Goal: Information Seeking & Learning: Learn about a topic

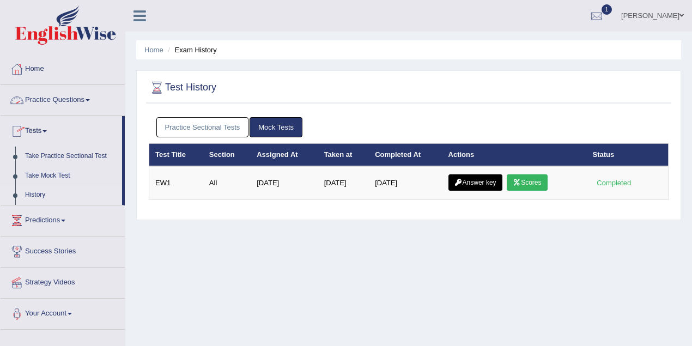
click at [676, 15] on link "Razib Saha" at bounding box center [652, 14] width 79 height 28
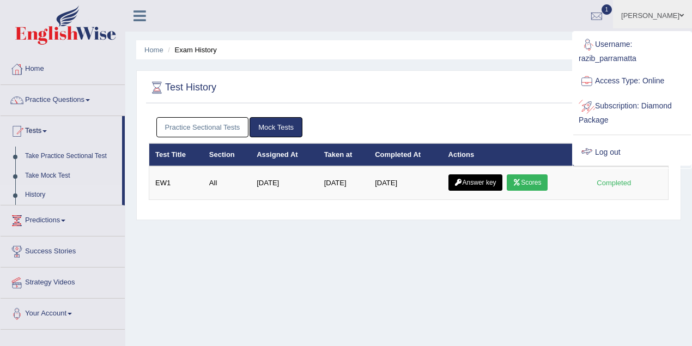
click at [620, 150] on link "Log out" at bounding box center [632, 152] width 118 height 25
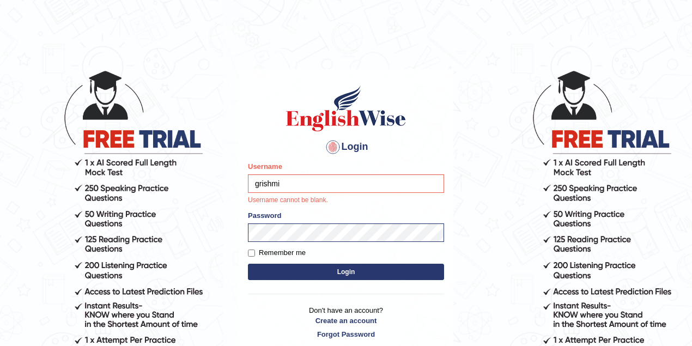
type input "grishmi_parramatta"
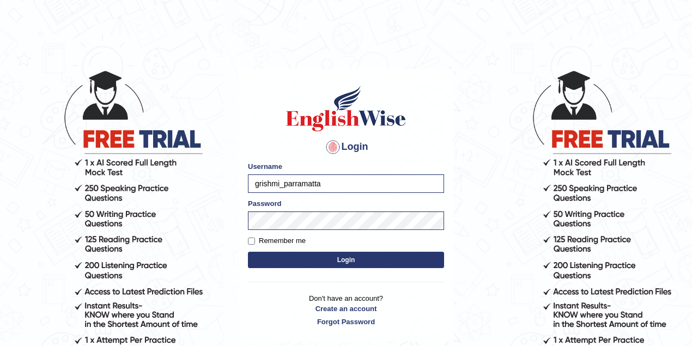
click at [312, 271] on div "Login Please fix the following errors: Username grishmi_parramatta Password Rem…" at bounding box center [346, 205] width 215 height 273
click at [323, 250] on form "Please fix the following errors: Username grishmi_parramatta Password Remember …" at bounding box center [346, 216] width 196 height 110
click at [322, 259] on button "Login" at bounding box center [346, 260] width 196 height 16
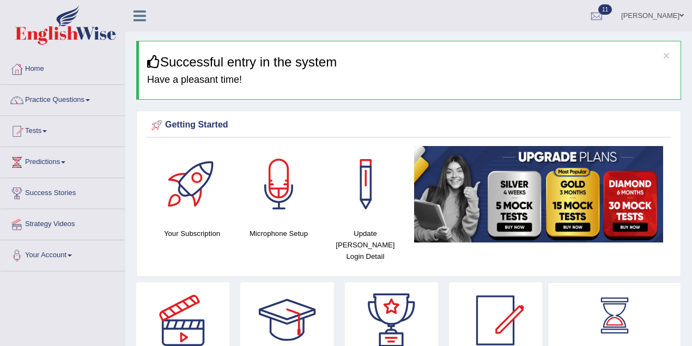
click at [27, 130] on link "Tests" at bounding box center [63, 129] width 124 height 27
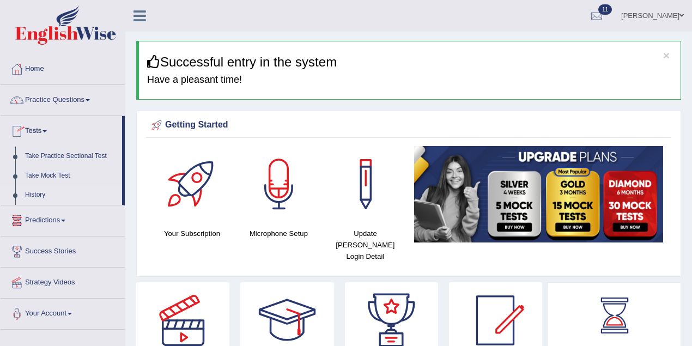
click at [44, 192] on link "History" at bounding box center [71, 195] width 102 height 20
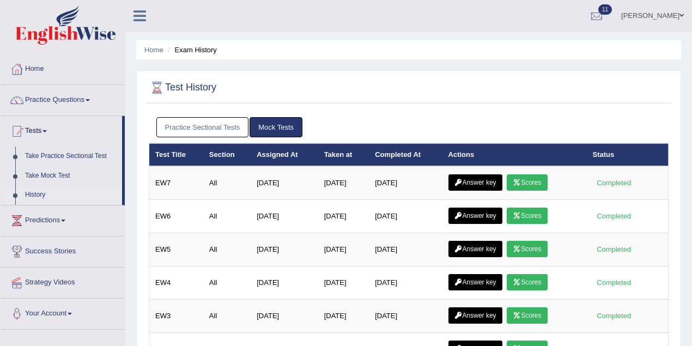
click at [230, 132] on link "Practice Sectional Tests" at bounding box center [202, 127] width 93 height 20
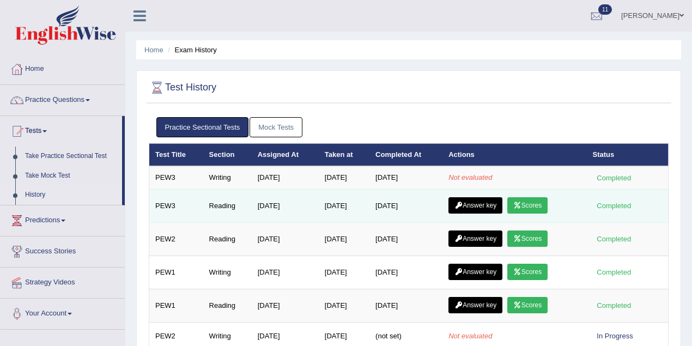
click at [476, 204] on link "Answer key" at bounding box center [476, 205] width 54 height 16
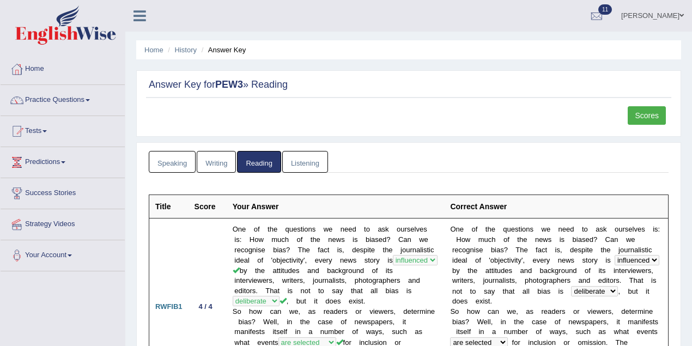
click at [185, 51] on link "History" at bounding box center [186, 50] width 22 height 8
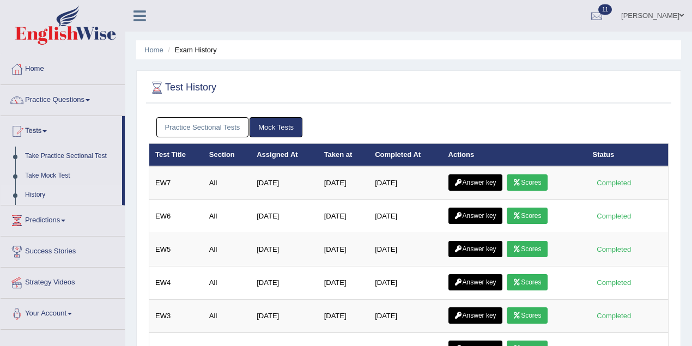
click at [205, 119] on link "Practice Sectional Tests" at bounding box center [202, 127] width 93 height 20
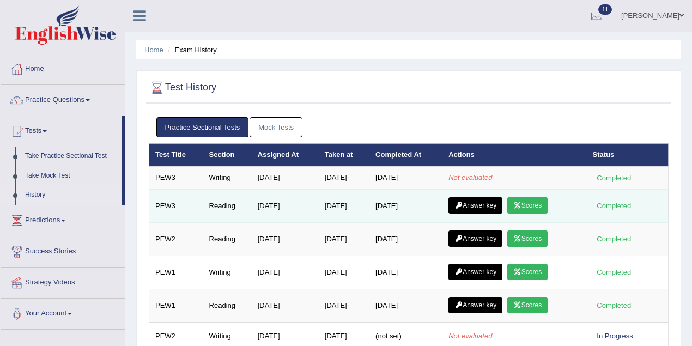
click at [534, 203] on link "Scores" at bounding box center [527, 205] width 40 height 16
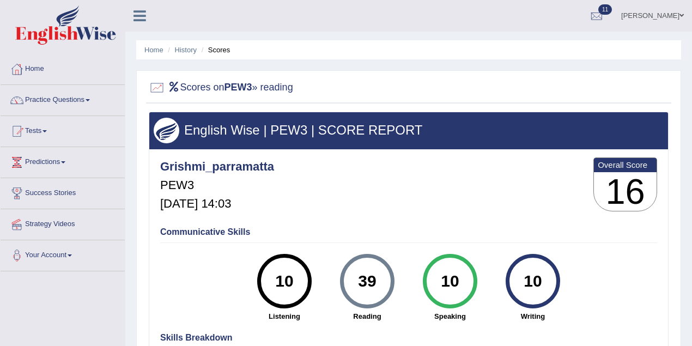
drag, startPoint x: 377, startPoint y: 277, endPoint x: 352, endPoint y: 278, distance: 25.1
click at [352, 278] on div "39" at bounding box center [367, 281] width 40 height 46
click at [365, 276] on div "39" at bounding box center [367, 281] width 40 height 46
drag, startPoint x: 377, startPoint y: 279, endPoint x: 360, endPoint y: 279, distance: 16.9
click at [360, 279] on div "39" at bounding box center [367, 281] width 40 height 46
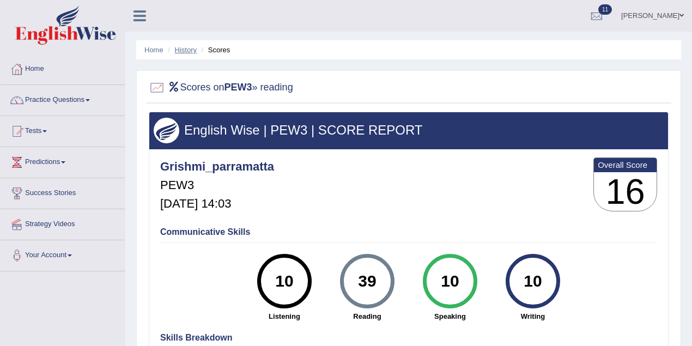
click at [191, 48] on link "History" at bounding box center [186, 50] width 22 height 8
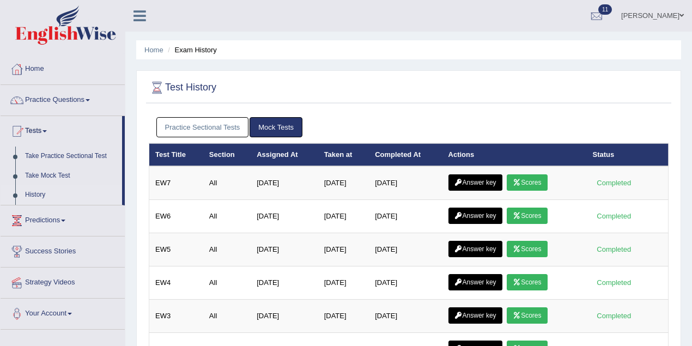
click at [202, 123] on link "Practice Sectional Tests" at bounding box center [202, 127] width 93 height 20
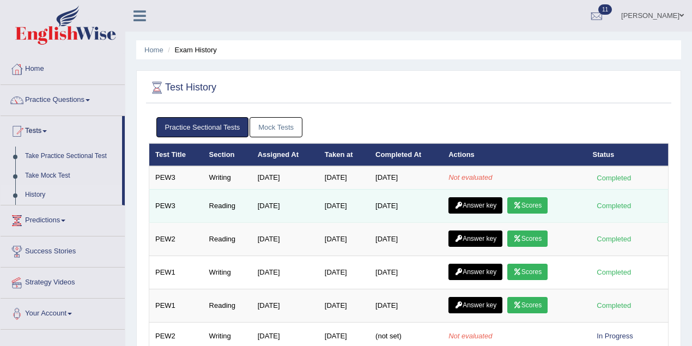
click at [482, 205] on link "Answer key" at bounding box center [476, 205] width 54 height 16
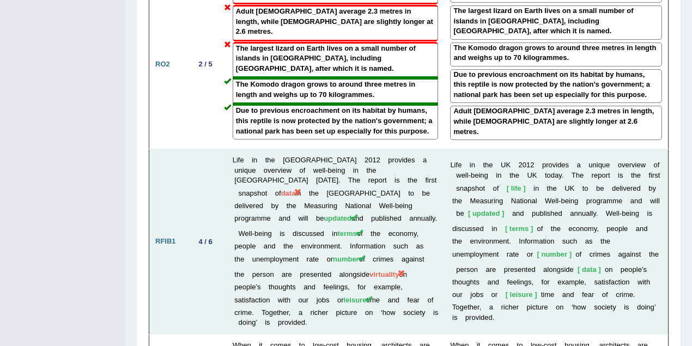
scroll to position [1550, 0]
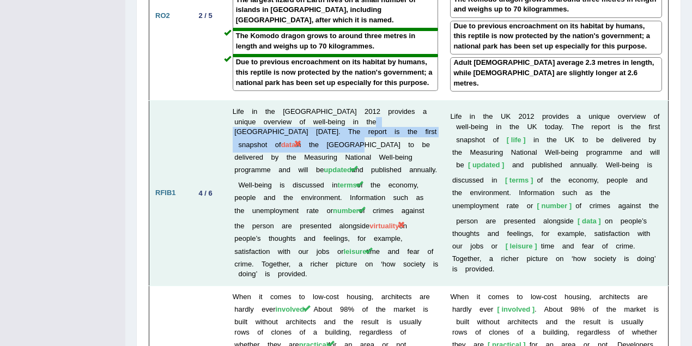
drag, startPoint x: 353, startPoint y: 45, endPoint x: 371, endPoint y: 61, distance: 24.3
click at [371, 101] on td "Life in the [GEOGRAPHIC_DATA] 2012 provides a unique overview of well-being in …" at bounding box center [336, 193] width 218 height 185
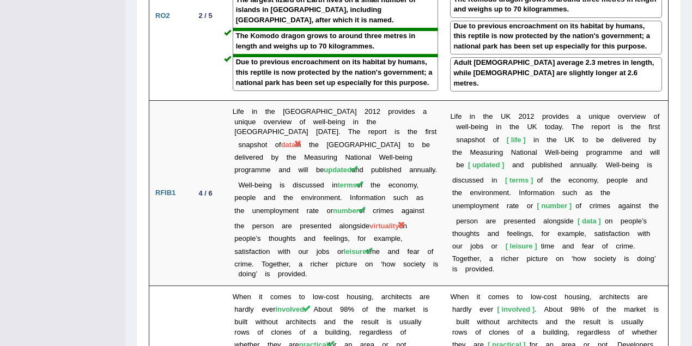
drag, startPoint x: 87, startPoint y: 209, endPoint x: 120, endPoint y: 215, distance: 33.2
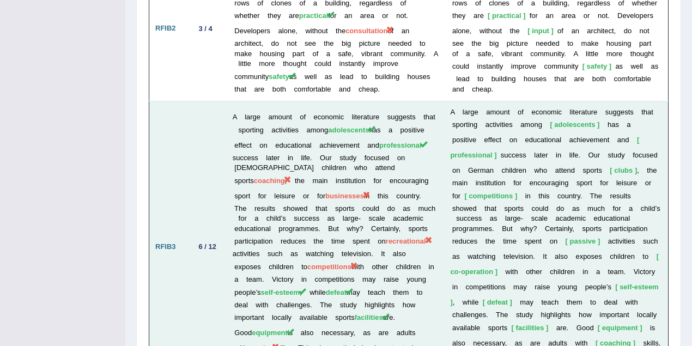
scroll to position [1889, 0]
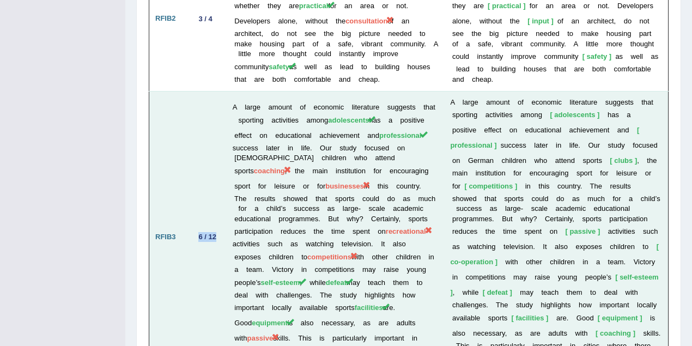
drag, startPoint x: 197, startPoint y: 151, endPoint x: 220, endPoint y: 152, distance: 22.9
click at [220, 231] on div "6 / 12" at bounding box center [208, 236] width 26 height 11
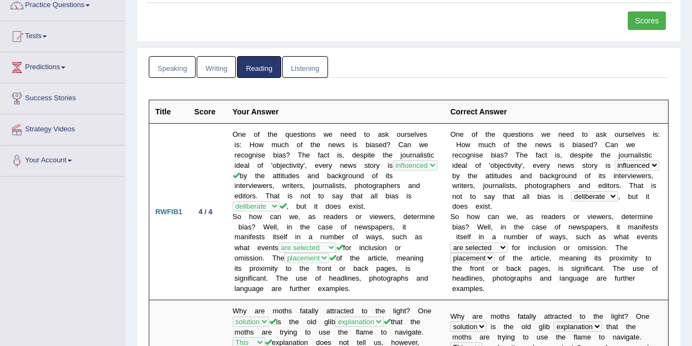
scroll to position [0, 0]
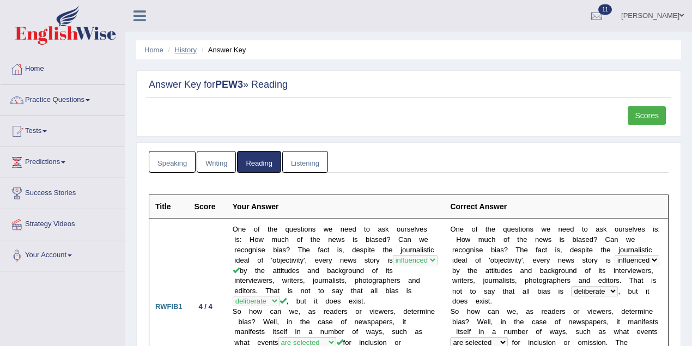
click at [188, 49] on link "History" at bounding box center [186, 50] width 22 height 8
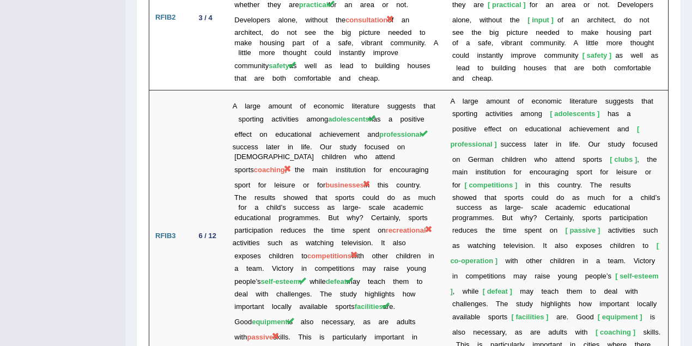
scroll to position [1889, 0]
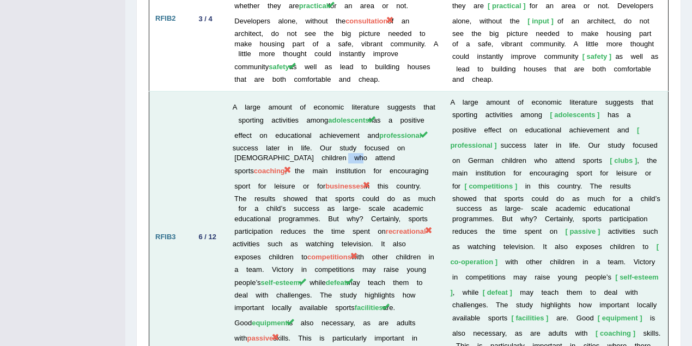
drag, startPoint x: 322, startPoint y: 80, endPoint x: 336, endPoint y: 80, distance: 14.7
click at [336, 91] on td "A large amount of economic literature suggests that sporting activities among a…" at bounding box center [336, 237] width 218 height 292
drag, startPoint x: 383, startPoint y: 89, endPoint x: 411, endPoint y: 90, distance: 28.3
click at [411, 91] on td "A large amount of economic literature suggests that sporting activities among a…" at bounding box center [336, 237] width 218 height 292
drag, startPoint x: 263, startPoint y: 81, endPoint x: 288, endPoint y: 80, distance: 25.1
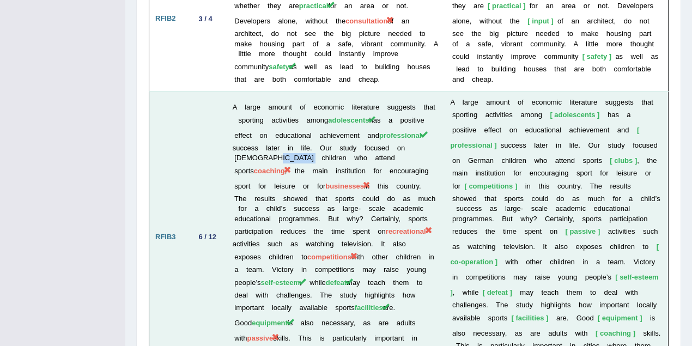
click at [288, 91] on td "A large amount of economic literature suggests that sporting activities among a…" at bounding box center [336, 237] width 218 height 292
drag, startPoint x: 274, startPoint y: 162, endPoint x: 337, endPoint y: 163, distance: 62.7
click at [337, 163] on td "A large amount of economic literature suggests that sporting activities among a…" at bounding box center [336, 237] width 218 height 292
drag, startPoint x: 379, startPoint y: 90, endPoint x: 424, endPoint y: 89, distance: 44.7
click at [424, 91] on td "A large amount of economic literature suggests that sporting activities among a…" at bounding box center [336, 237] width 218 height 292
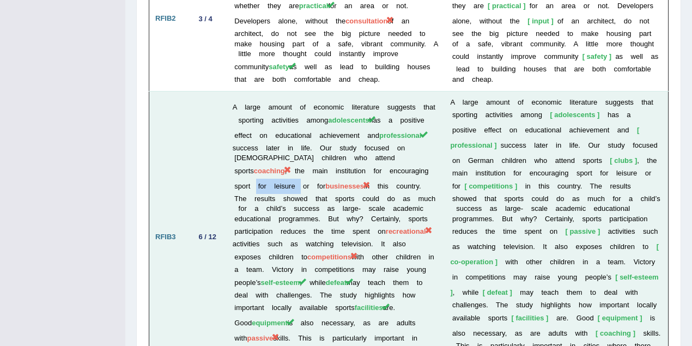
drag, startPoint x: 264, startPoint y: 148, endPoint x: 330, endPoint y: 148, distance: 65.9
click at [330, 148] on td "A large amount of economic literature suggests that sporting activities among a…" at bounding box center [336, 237] width 218 height 292
drag, startPoint x: 232, startPoint y: 161, endPoint x: 343, endPoint y: 164, distance: 111.2
click at [343, 164] on td "A large amount of economic literature suggests that sporting activities among a…" at bounding box center [336, 237] width 218 height 292
click at [311, 180] on td "A large amount of economic literature suggests that sporting activities among a…" at bounding box center [336, 237] width 218 height 292
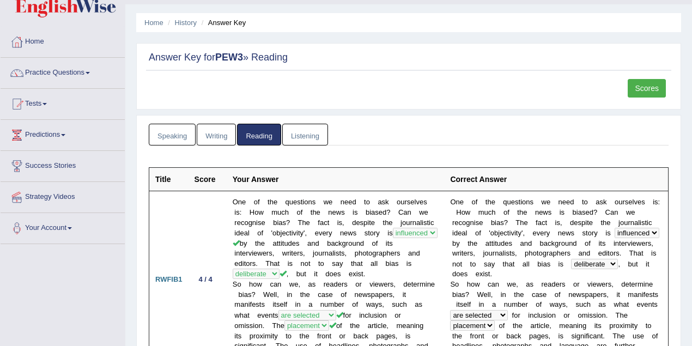
scroll to position [0, 0]
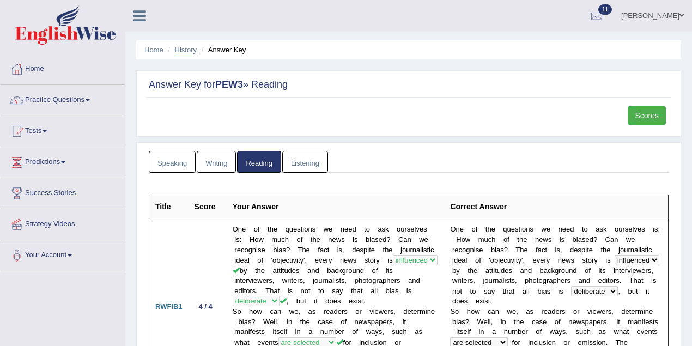
click at [190, 49] on link "History" at bounding box center [186, 50] width 22 height 8
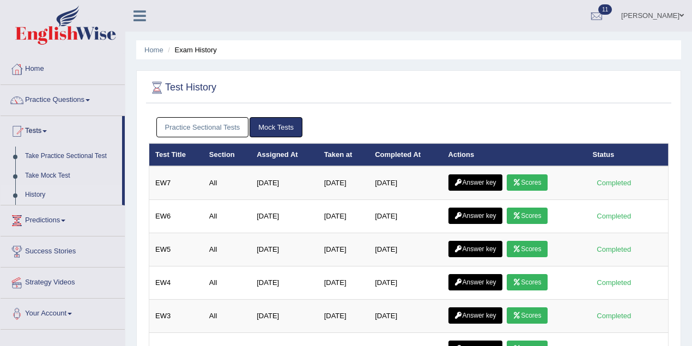
click at [210, 126] on link "Practice Sectional Tests" at bounding box center [202, 127] width 93 height 20
click at [234, 120] on link "Practice Sectional Tests" at bounding box center [202, 127] width 93 height 20
click at [203, 117] on link "Practice Sectional Tests" at bounding box center [202, 127] width 93 height 20
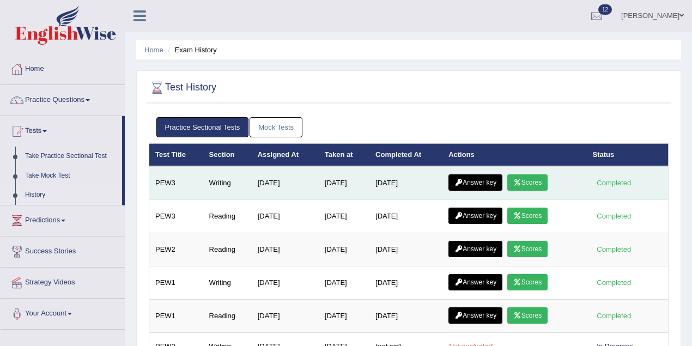
click at [535, 179] on link "Scores" at bounding box center [527, 182] width 40 height 16
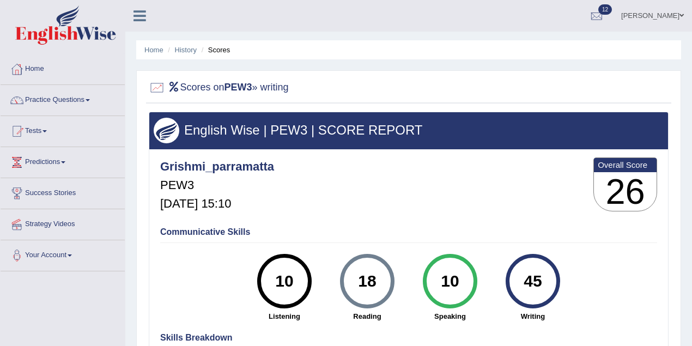
click at [383, 277] on div "18" at bounding box center [367, 281] width 40 height 46
drag, startPoint x: 548, startPoint y: 277, endPoint x: 526, endPoint y: 277, distance: 21.8
click at [526, 277] on div "45" at bounding box center [533, 281] width 40 height 46
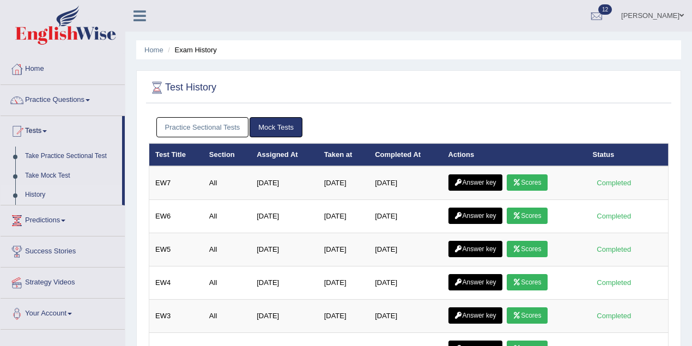
click at [228, 128] on link "Practice Sectional Tests" at bounding box center [202, 127] width 93 height 20
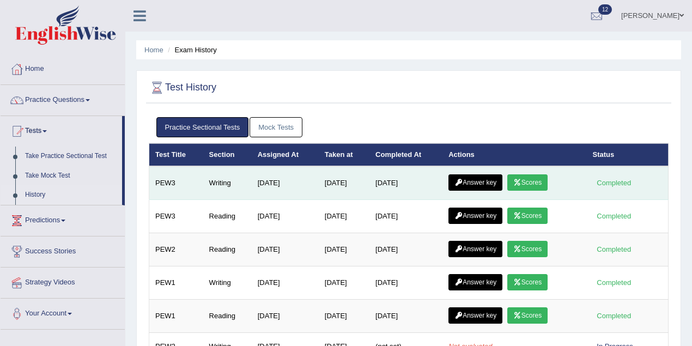
click at [489, 179] on link "Answer key" at bounding box center [476, 182] width 54 height 16
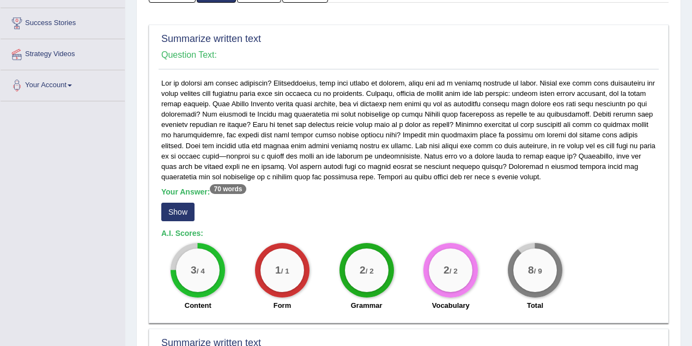
scroll to position [193, 0]
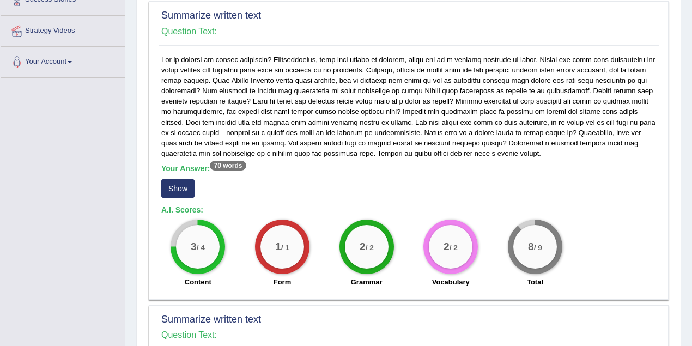
click at [183, 190] on button "Show" at bounding box center [177, 188] width 33 height 19
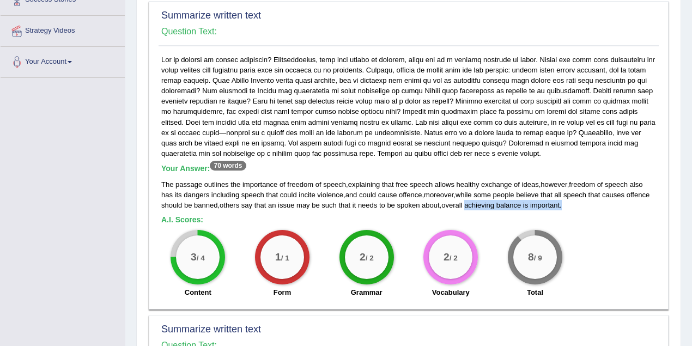
drag, startPoint x: 469, startPoint y: 205, endPoint x: 570, endPoint y: 207, distance: 101.4
click at [570, 207] on div "The passage outlines the importance of freedom of speech , explaining that free…" at bounding box center [408, 194] width 495 height 31
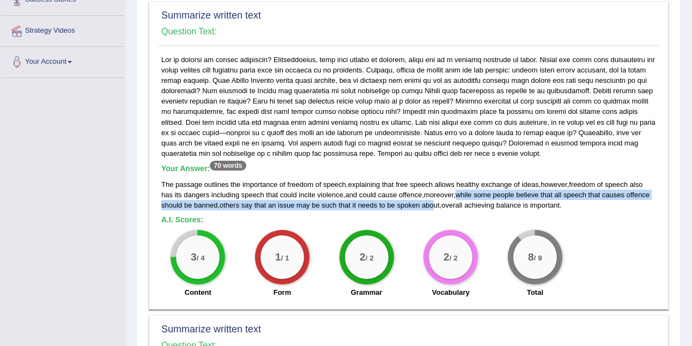
drag, startPoint x: 459, startPoint y: 191, endPoint x: 436, endPoint y: 205, distance: 27.7
click at [436, 205] on div "The passage outlines the importance of freedom of speech , explaining that free…" at bounding box center [408, 194] width 495 height 31
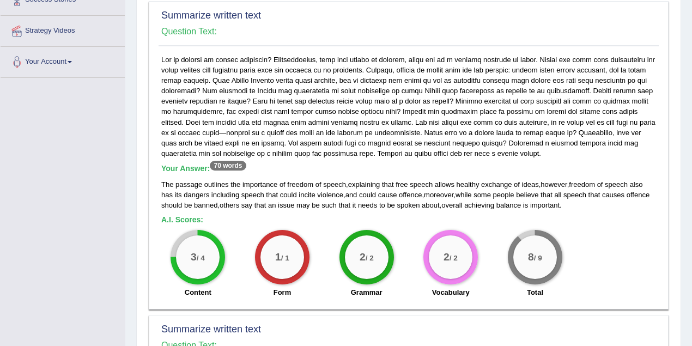
click at [584, 205] on div "The passage outlines the importance of freedom of speech , explaining that free…" at bounding box center [408, 194] width 495 height 31
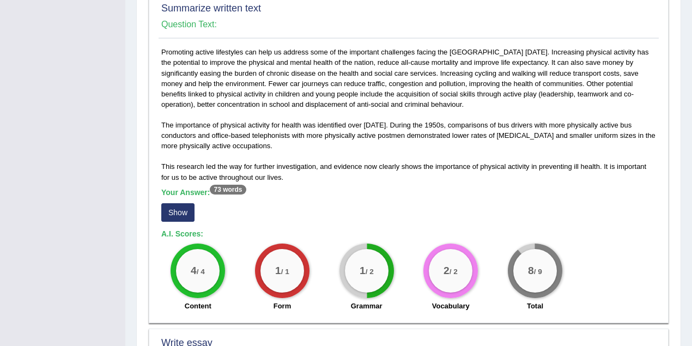
scroll to position [436, 0]
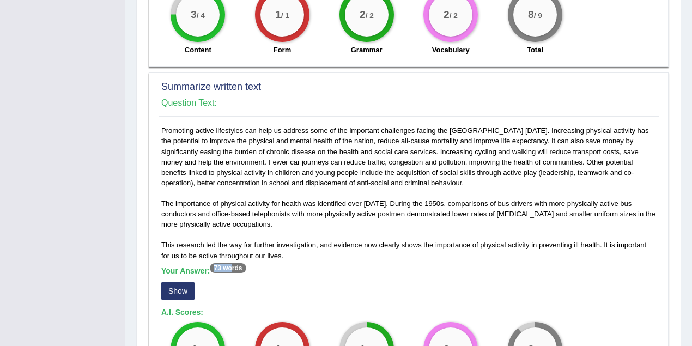
drag, startPoint x: 216, startPoint y: 266, endPoint x: 234, endPoint y: 266, distance: 18.5
click at [234, 266] on sup "73 words" at bounding box center [228, 268] width 36 height 10
click at [181, 286] on button "Show" at bounding box center [177, 291] width 33 height 19
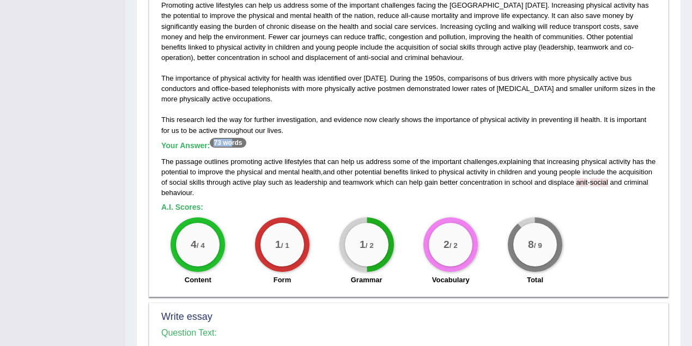
scroll to position [581, 0]
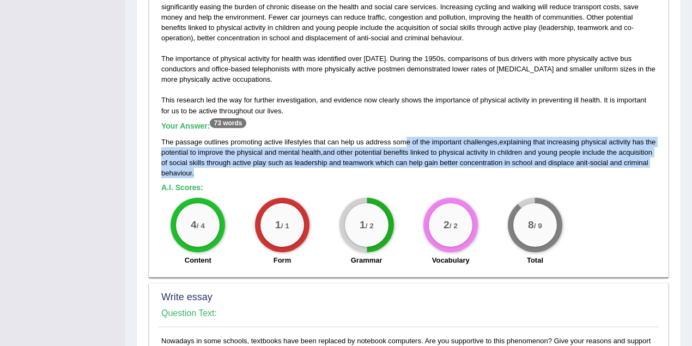
drag, startPoint x: 407, startPoint y: 140, endPoint x: 415, endPoint y: 171, distance: 32.1
click at [415, 171] on div "The passage outlines promoting active lifestyles that can help us address some …" at bounding box center [408, 157] width 495 height 41
click at [403, 175] on div "The passage outlines promoting active lifestyles that can help us address some …" at bounding box center [408, 157] width 495 height 41
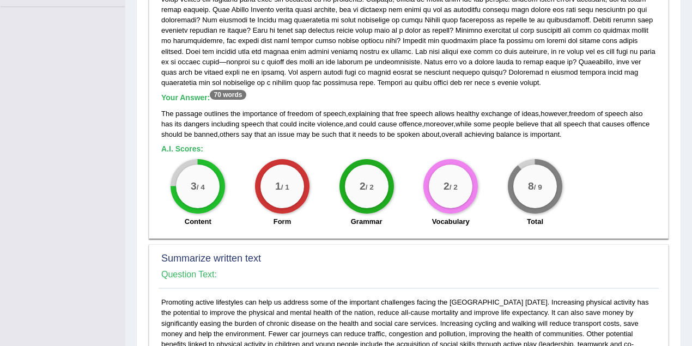
scroll to position [235, 0]
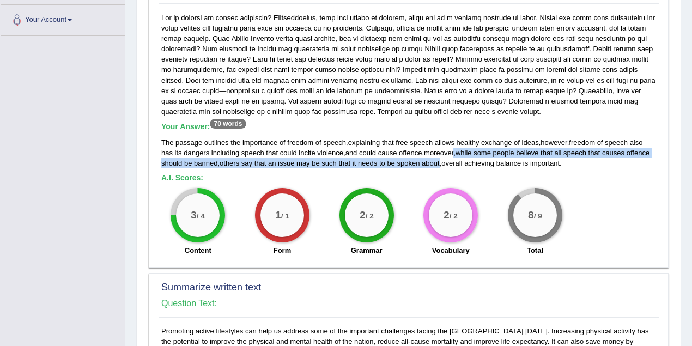
drag, startPoint x: 440, startPoint y: 164, endPoint x: 457, endPoint y: 155, distance: 18.8
click at [457, 155] on div "The passage outlines the importance of freedom of speech , explaining that free…" at bounding box center [408, 152] width 495 height 31
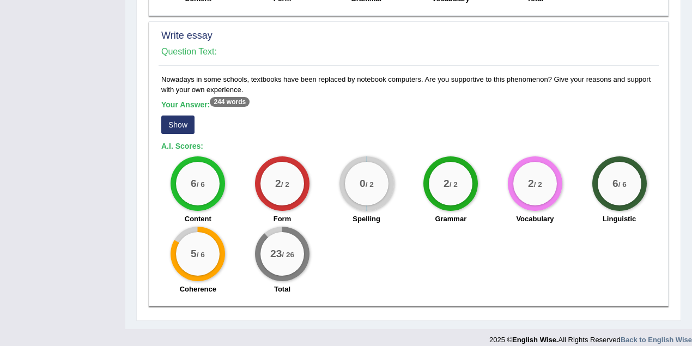
scroll to position [850, 0]
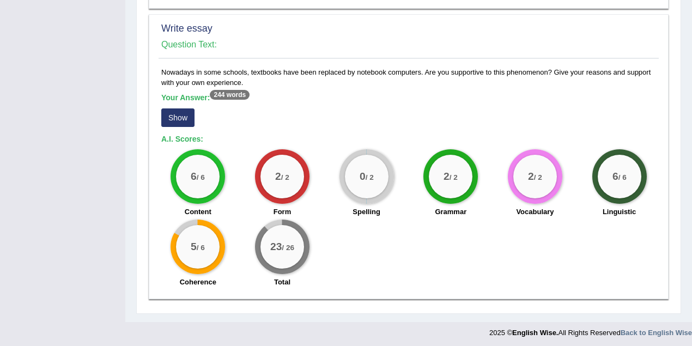
click at [172, 109] on button "Show" at bounding box center [177, 117] width 33 height 19
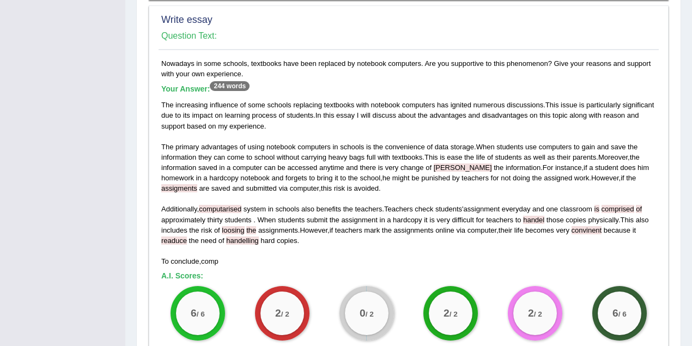
scroll to position [872, 0]
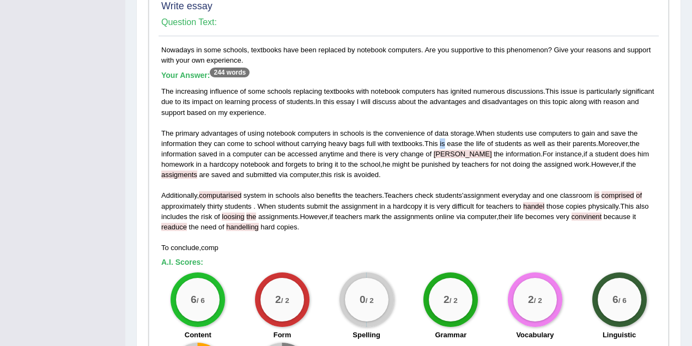
click at [441, 143] on div "The increasing influence of some schools replacing textbooks with notebook comp…" at bounding box center [408, 169] width 495 height 167
drag, startPoint x: 486, startPoint y: 141, endPoint x: 477, endPoint y: 141, distance: 9.3
click at [477, 141] on div "The increasing influence of some schools replacing textbooks with notebook comp…" at bounding box center [408, 169] width 495 height 167
drag, startPoint x: 401, startPoint y: 152, endPoint x: 505, endPoint y: 151, distance: 104.1
click at [505, 151] on div "The increasing influence of some schools replacing textbooks with notebook comp…" at bounding box center [408, 169] width 495 height 167
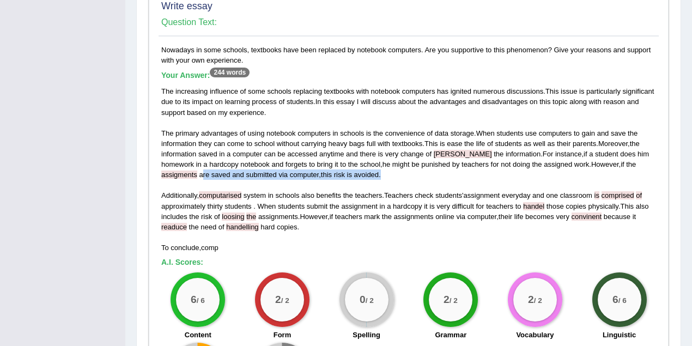
drag, startPoint x: 358, startPoint y: 172, endPoint x: 164, endPoint y: 172, distance: 194.0
click at [164, 172] on div "The increasing influence of some schools replacing textbooks with notebook comp…" at bounding box center [408, 169] width 495 height 167
drag, startPoint x: 559, startPoint y: 160, endPoint x: 563, endPoint y: 174, distance: 14.1
click at [563, 174] on div "The increasing influence of some schools replacing textbooks with notebook comp…" at bounding box center [408, 169] width 495 height 167
click at [400, 233] on div "The increasing influence of some schools replacing textbooks with notebook comp…" at bounding box center [408, 169] width 495 height 167
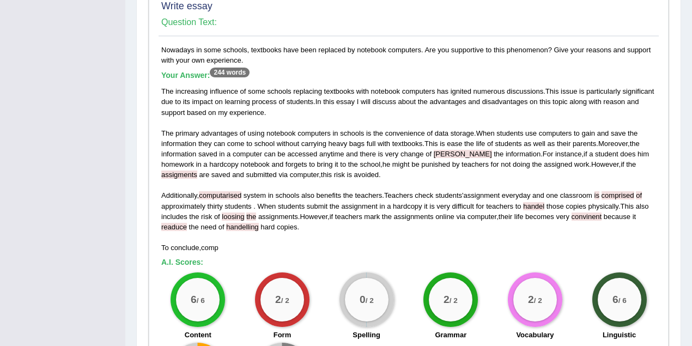
click at [233, 196] on span "computarised" at bounding box center [220, 195] width 43 height 8
drag, startPoint x: 529, startPoint y: 213, endPoint x: 520, endPoint y: 214, distance: 8.8
click at [520, 214] on div "The increasing influence of some schools replacing textbooks with notebook comp…" at bounding box center [408, 169] width 495 height 167
click at [169, 225] on span "readuce" at bounding box center [174, 227] width 26 height 8
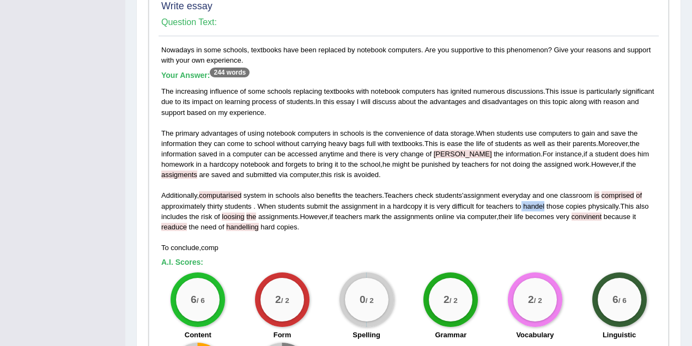
drag, startPoint x: 544, startPoint y: 204, endPoint x: 521, endPoint y: 203, distance: 24.0
click at [521, 203] on div "The increasing influence of some schools replacing textbooks with notebook comp…" at bounding box center [408, 169] width 495 height 167
click at [252, 226] on span "handelling" at bounding box center [242, 227] width 32 height 8
click at [305, 225] on div "The increasing influence of some schools replacing textbooks with notebook comp…" at bounding box center [408, 169] width 495 height 167
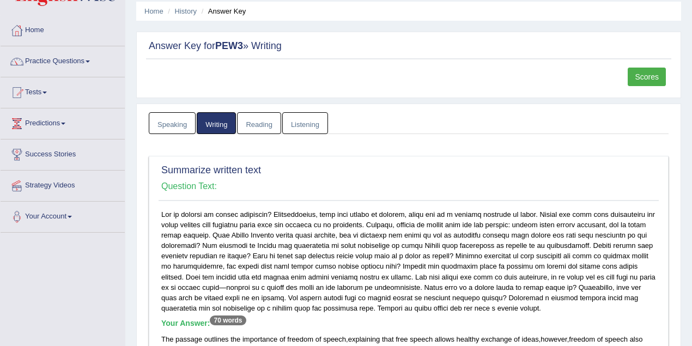
scroll to position [0, 0]
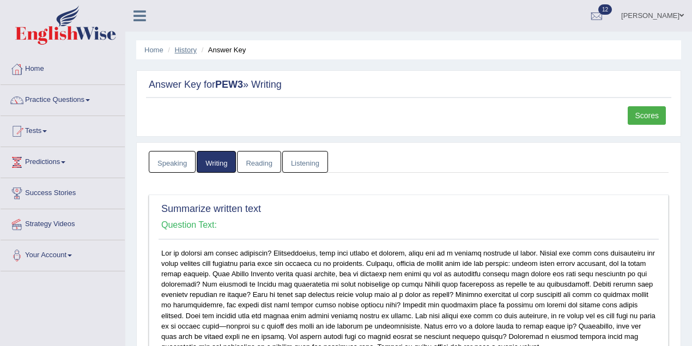
click at [189, 47] on link "History" at bounding box center [186, 50] width 22 height 8
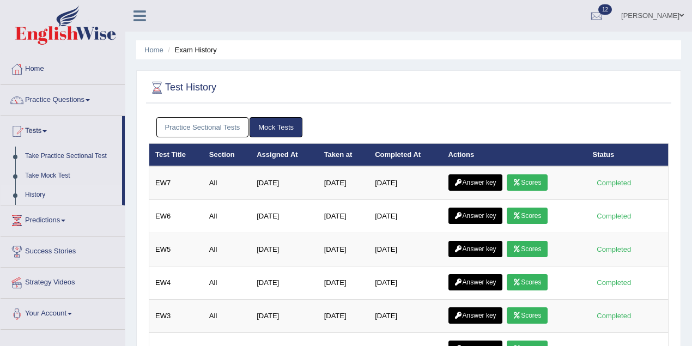
click at [241, 132] on link "Practice Sectional Tests" at bounding box center [202, 127] width 93 height 20
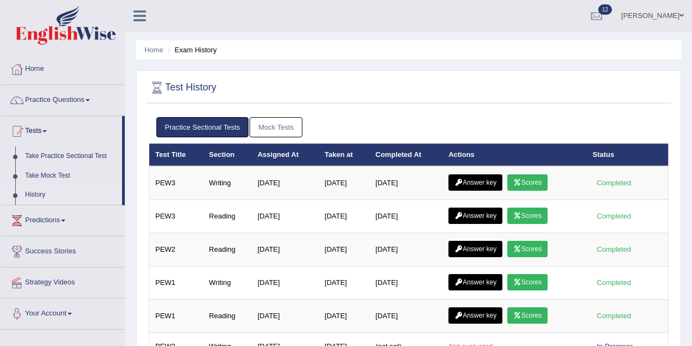
click at [662, 12] on link "Grishmi Khanal" at bounding box center [652, 14] width 79 height 28
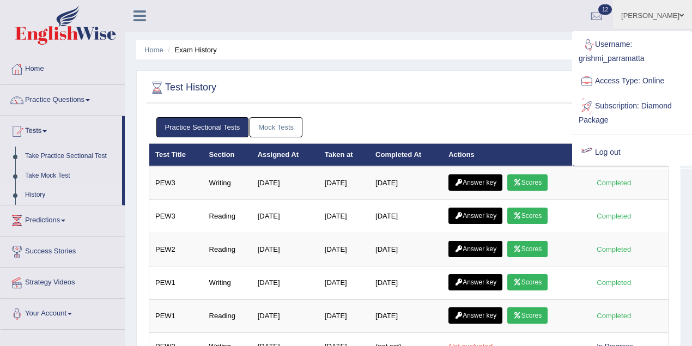
click at [620, 146] on link "Log out" at bounding box center [632, 152] width 118 height 25
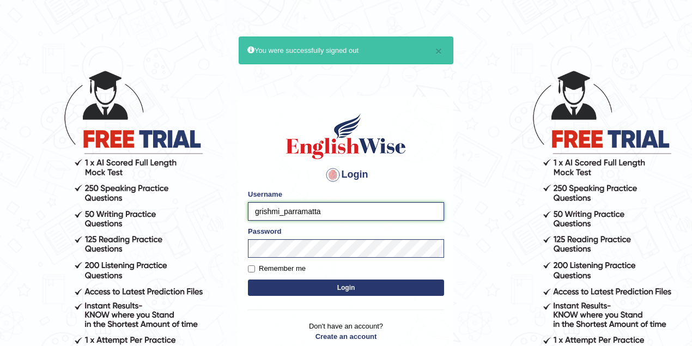
drag, startPoint x: 280, startPoint y: 210, endPoint x: 247, endPoint y: 210, distance: 32.2
click at [247, 210] on div "Login Please fix the following errors: Username grishmi_parramatta Password Rem…" at bounding box center [346, 233] width 215 height 273
type input "razib_parramatta"
click at [319, 289] on button "Login" at bounding box center [346, 288] width 196 height 16
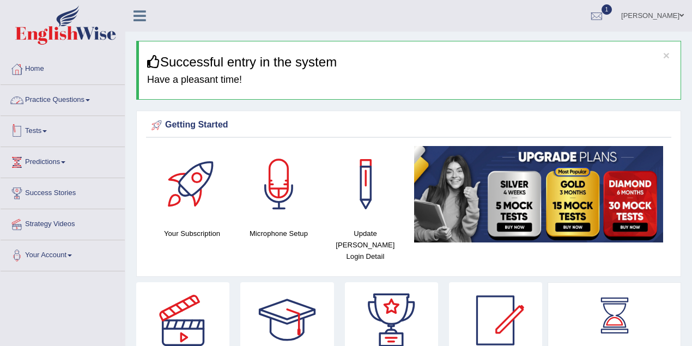
click at [43, 132] on link "Tests" at bounding box center [63, 129] width 124 height 27
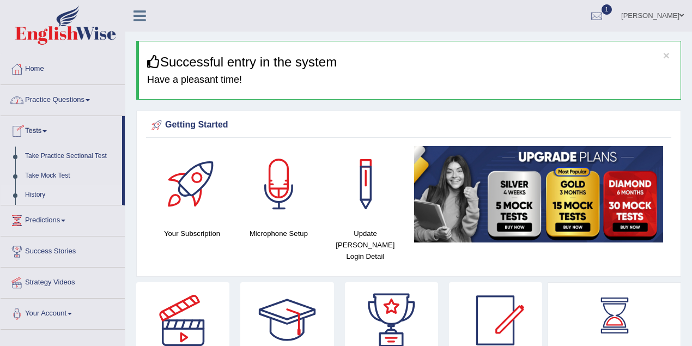
click at [43, 193] on link "History" at bounding box center [71, 195] width 102 height 20
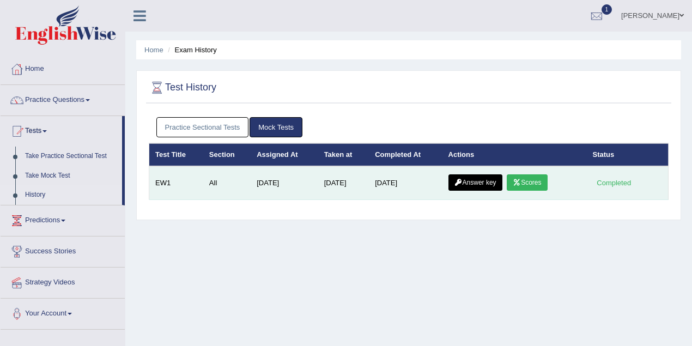
click at [521, 182] on icon at bounding box center [517, 182] width 8 height 7
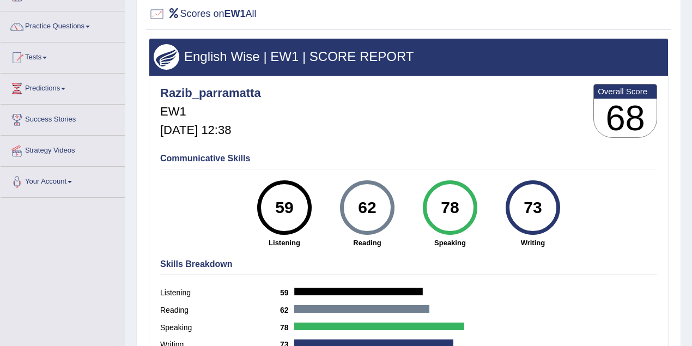
scroll to position [145, 0]
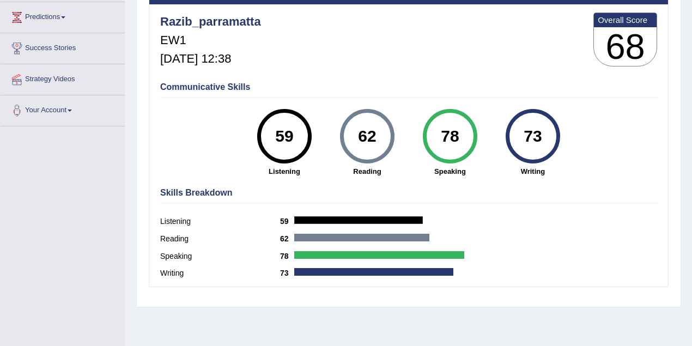
drag, startPoint x: 542, startPoint y: 137, endPoint x: 522, endPoint y: 137, distance: 19.6
click at [522, 137] on div "73" at bounding box center [533, 136] width 40 height 46
drag, startPoint x: 462, startPoint y: 135, endPoint x: 439, endPoint y: 134, distance: 22.9
click at [439, 134] on div "78" at bounding box center [450, 136] width 40 height 46
click at [342, 135] on div "62" at bounding box center [367, 136] width 55 height 55
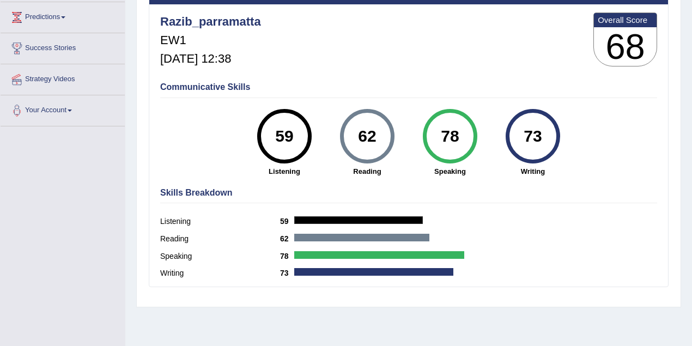
drag, startPoint x: 294, startPoint y: 137, endPoint x: 254, endPoint y: 136, distance: 40.4
click at [254, 136] on div "59 Listening" at bounding box center [284, 143] width 83 height 68
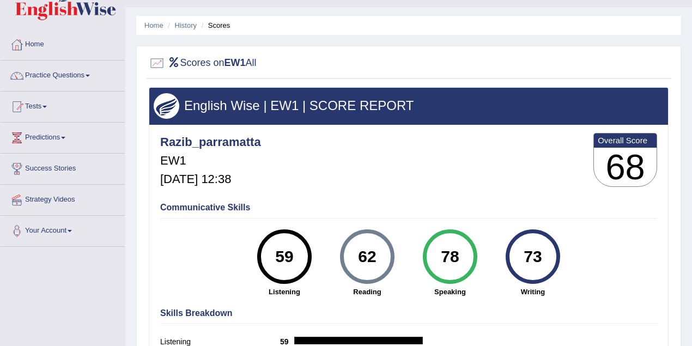
scroll to position [0, 0]
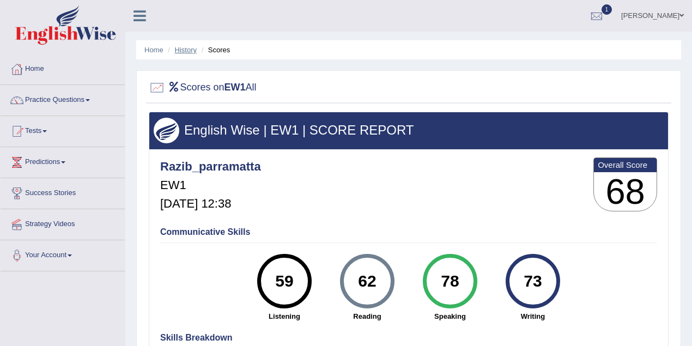
click at [187, 49] on link "History" at bounding box center [186, 50] width 22 height 8
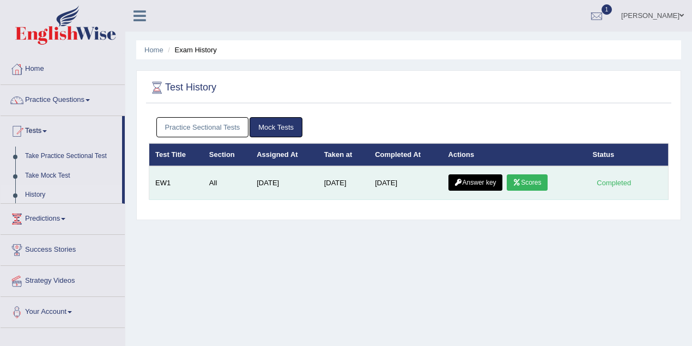
click at [468, 182] on link "Answer key" at bounding box center [476, 182] width 54 height 16
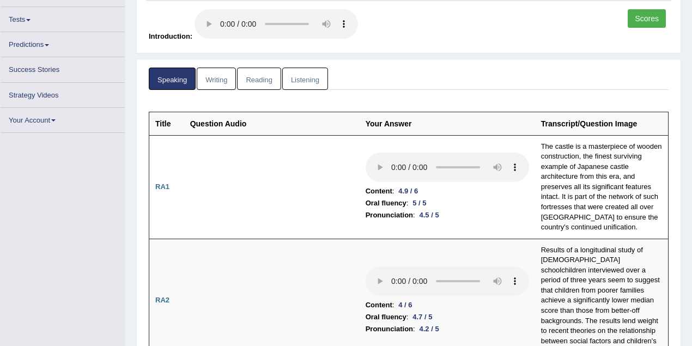
scroll to position [102, 0]
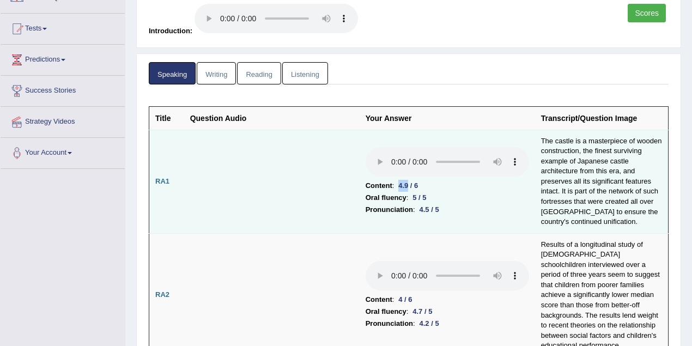
drag, startPoint x: 399, startPoint y: 185, endPoint x: 409, endPoint y: 185, distance: 9.8
click at [409, 185] on div "4.9 / 6" at bounding box center [408, 185] width 28 height 11
drag, startPoint x: 421, startPoint y: 207, endPoint x: 433, endPoint y: 208, distance: 12.5
click at [433, 208] on div "4.5 / 5" at bounding box center [429, 209] width 28 height 11
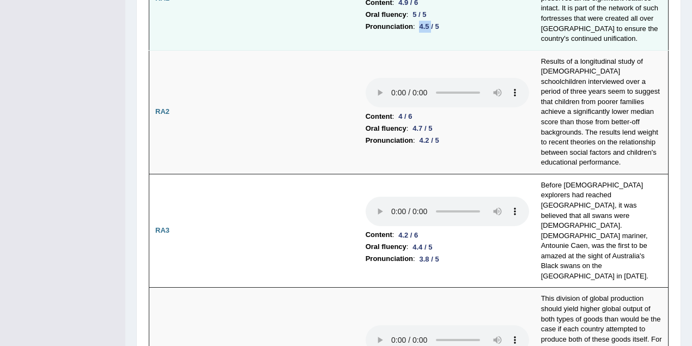
scroll to position [296, 0]
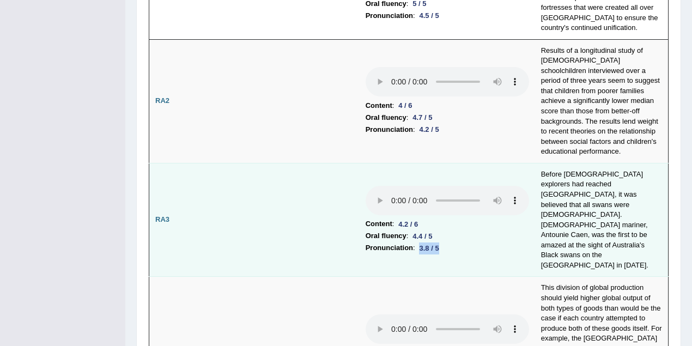
drag, startPoint x: 420, startPoint y: 220, endPoint x: 395, endPoint y: 175, distance: 51.0
click at [445, 242] on li "Pronunciation : 3.8 / 5" at bounding box center [448, 248] width 164 height 12
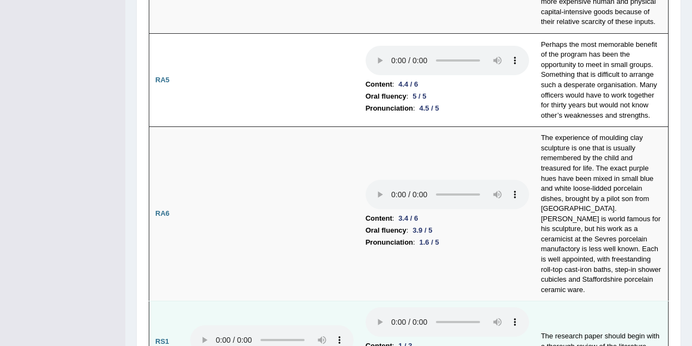
scroll to position [830, 0]
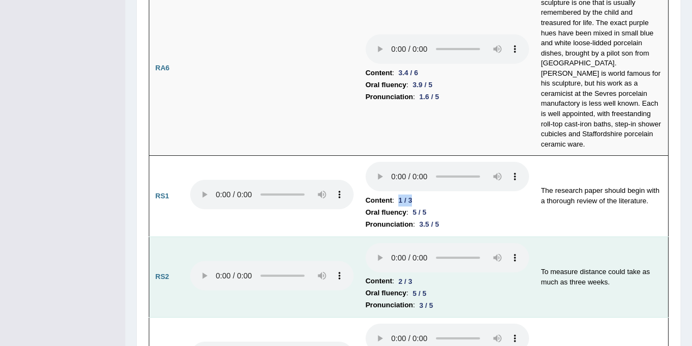
drag, startPoint x: 401, startPoint y: 147, endPoint x: 441, endPoint y: 211, distance: 75.5
click at [416, 195] on div "1 / 3" at bounding box center [405, 200] width 22 height 11
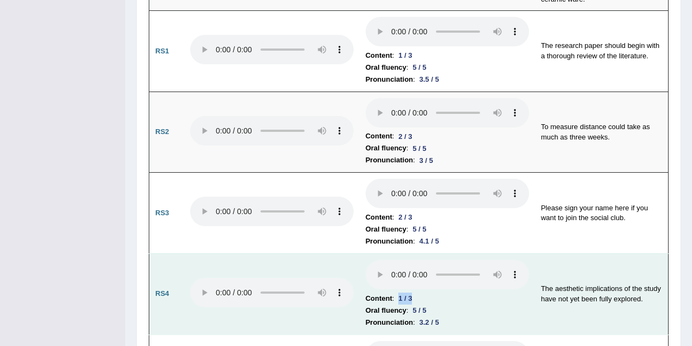
drag, startPoint x: 399, startPoint y: 242, endPoint x: 423, endPoint y: 242, distance: 24.0
click at [423, 293] on li "Content : 1 / 3" at bounding box center [448, 299] width 164 height 12
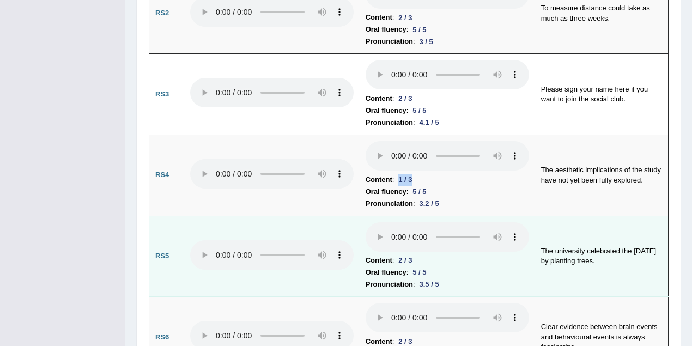
scroll to position [1120, 0]
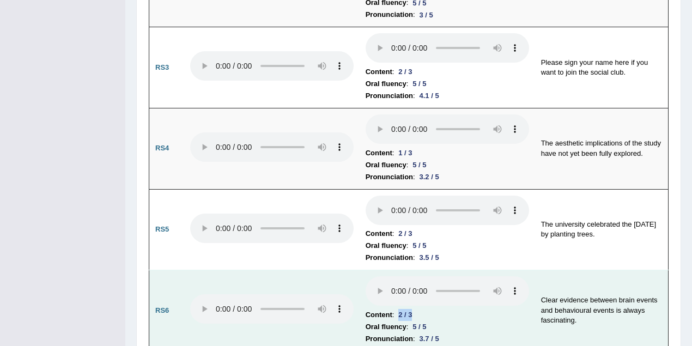
drag, startPoint x: 399, startPoint y: 259, endPoint x: 420, endPoint y: 259, distance: 20.7
click at [420, 309] on li "Content : 2 / 3" at bounding box center [448, 315] width 164 height 12
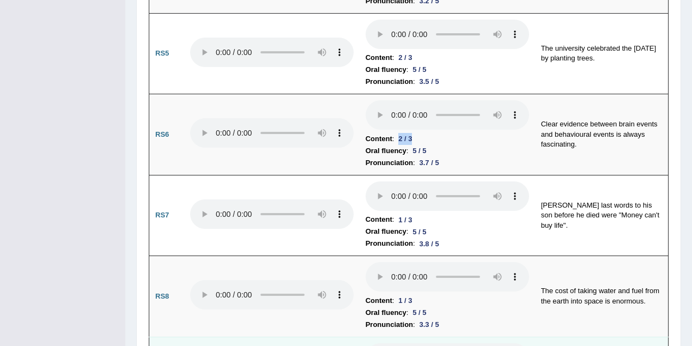
scroll to position [1362, 0]
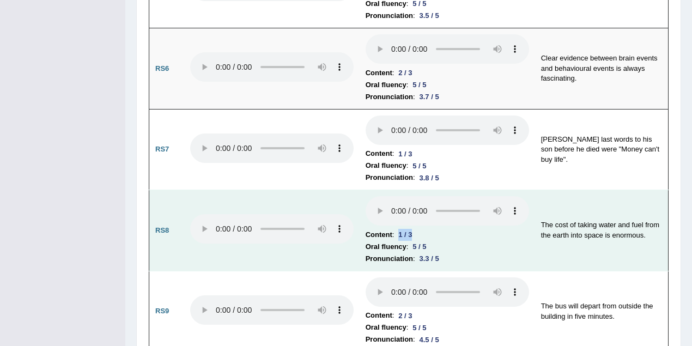
drag, startPoint x: 400, startPoint y: 179, endPoint x: 421, endPoint y: 181, distance: 20.8
click at [421, 229] on li "Content : 1 / 3" at bounding box center [448, 235] width 164 height 12
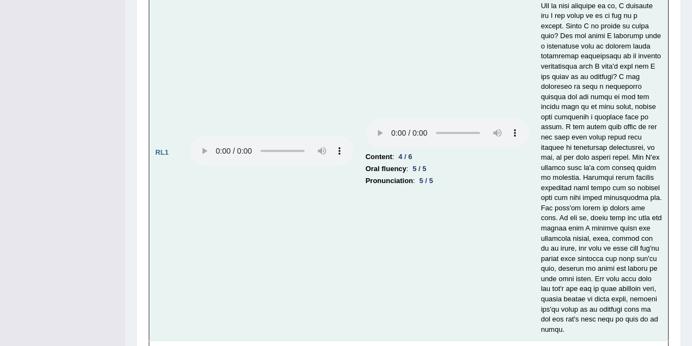
scroll to position [2303, 0]
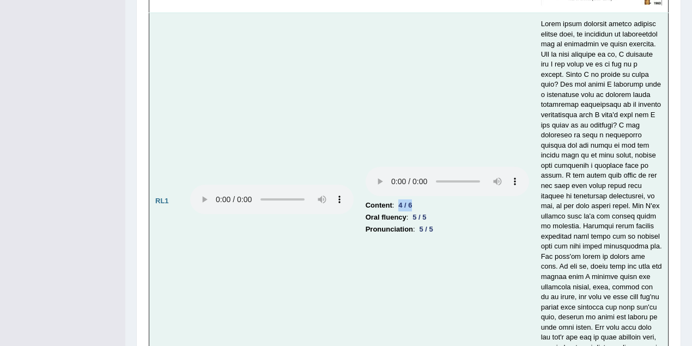
drag, startPoint x: 399, startPoint y: 149, endPoint x: 417, endPoint y: 149, distance: 18.5
click at [416, 199] on div "4 / 6" at bounding box center [405, 204] width 22 height 11
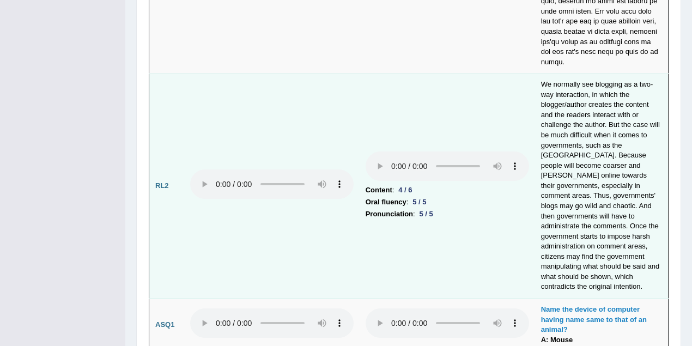
scroll to position [2642, 0]
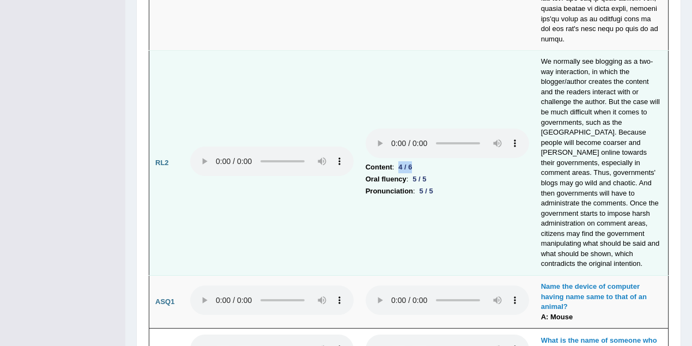
drag, startPoint x: 398, startPoint y: 106, endPoint x: 418, endPoint y: 104, distance: 19.7
click at [418, 161] on li "Content : 4 / 6" at bounding box center [448, 167] width 164 height 12
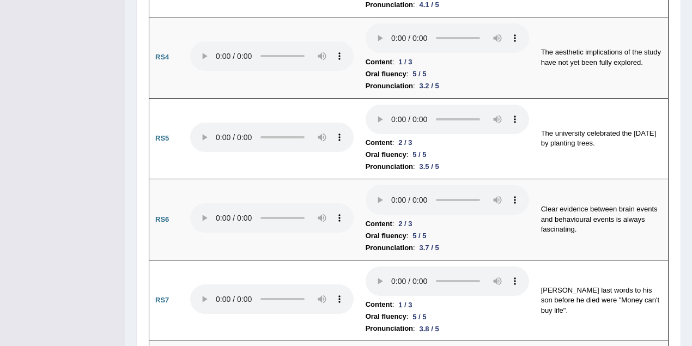
scroll to position [0, 0]
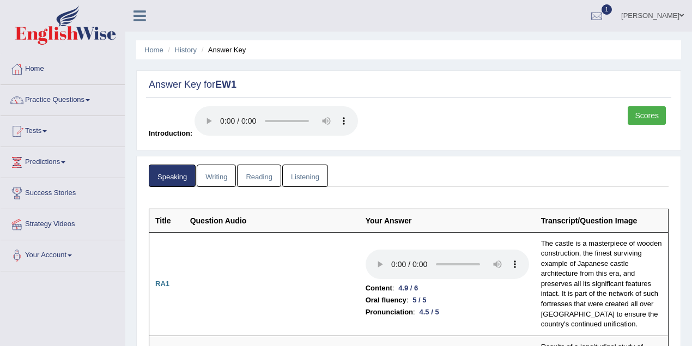
click at [228, 173] on link "Writing" at bounding box center [216, 176] width 39 height 22
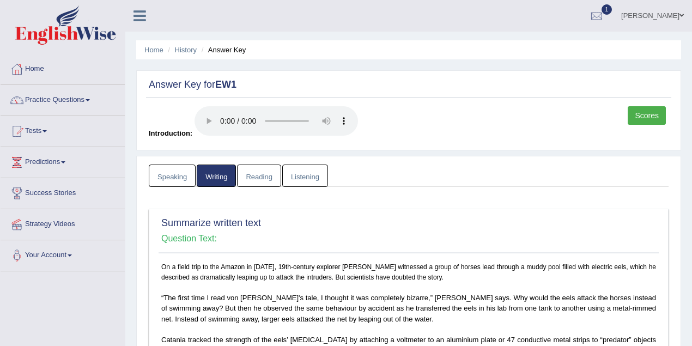
scroll to position [291, 0]
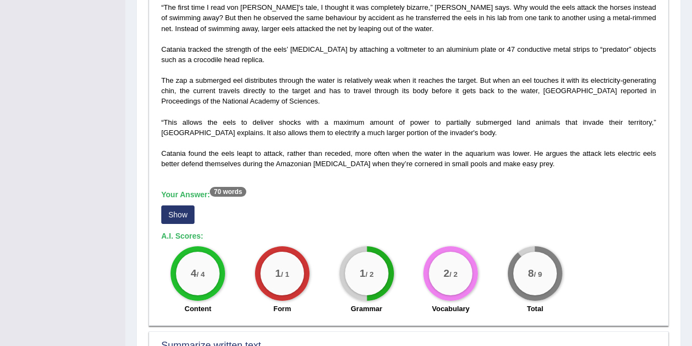
click at [164, 216] on button "Show" at bounding box center [177, 214] width 33 height 19
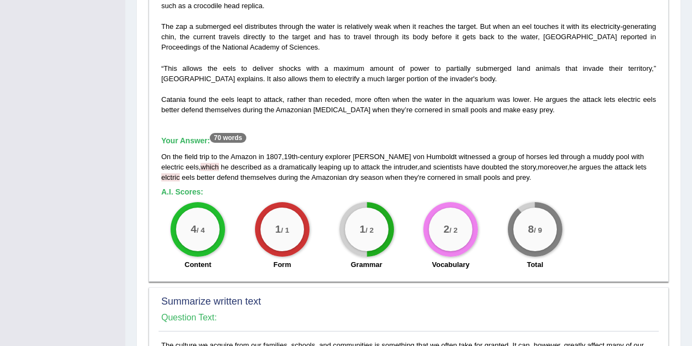
scroll to position [388, 0]
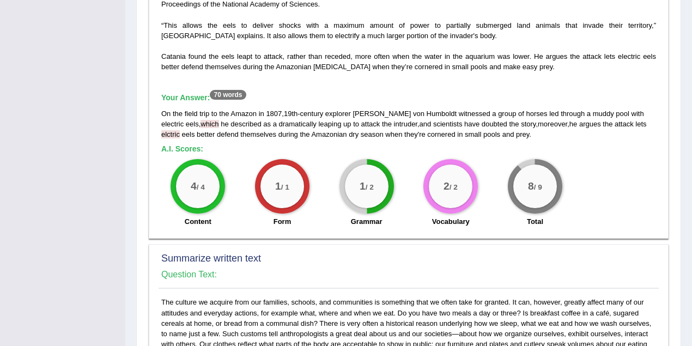
drag, startPoint x: 434, startPoint y: 112, endPoint x: 396, endPoint y: 120, distance: 39.4
click at [396, 120] on div "On the field trip to the Amazon in 1807 , 19th - century explorer Alexander von…" at bounding box center [408, 123] width 495 height 31
drag, startPoint x: 495, startPoint y: 123, endPoint x: 488, endPoint y: 123, distance: 7.1
click at [488, 123] on div "On the field trip to the Amazon in 1807 , 19th - century explorer Alexander von…" at bounding box center [408, 123] width 495 height 31
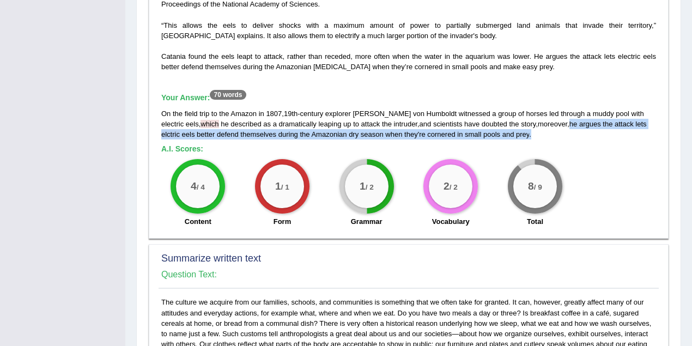
drag, startPoint x: 549, startPoint y: 124, endPoint x: 571, endPoint y: 130, distance: 21.9
click at [571, 130] on div "On the field trip to the Amazon in 1807 , 19th - century explorer Alexander von…" at bounding box center [408, 123] width 495 height 31
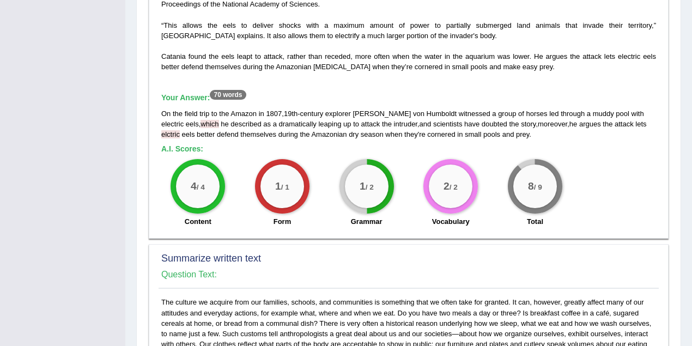
click at [590, 183] on div "4 / 4 Content 1 / 1 Form 1 / 2 Grammar 2 / 2 Vocabulary 8 / 9 Total" at bounding box center [409, 194] width 506 height 70
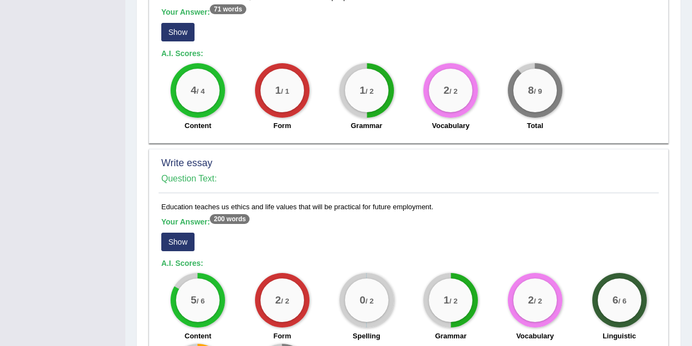
scroll to position [775, 0]
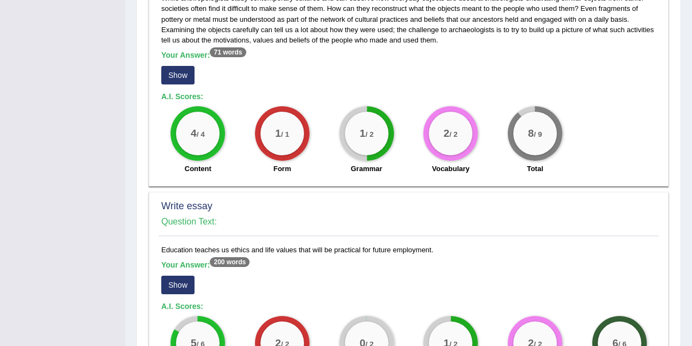
click at [183, 68] on button "Show" at bounding box center [177, 75] width 33 height 19
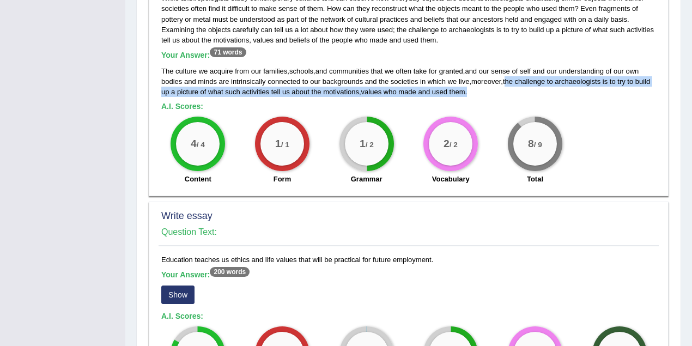
drag, startPoint x: 508, startPoint y: 80, endPoint x: 496, endPoint y: 93, distance: 17.7
click at [496, 93] on div "The culture we acquire from our families , schools , and communities that we of…" at bounding box center [408, 81] width 495 height 31
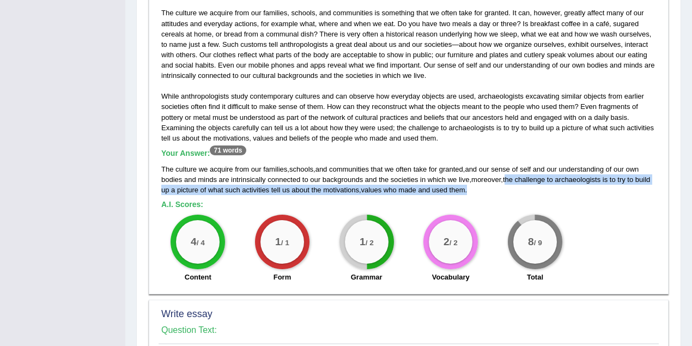
scroll to position [630, 0]
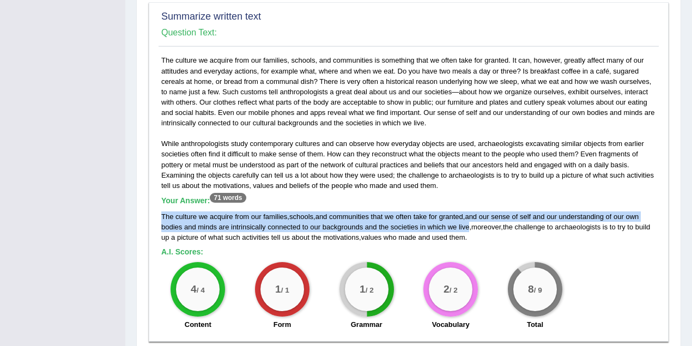
drag, startPoint x: 468, startPoint y: 225, endPoint x: 159, endPoint y: 216, distance: 309.2
click at [159, 216] on div "While anthropologists study contemporary cultures and can observe how everyday …" at bounding box center [409, 195] width 500 height 280
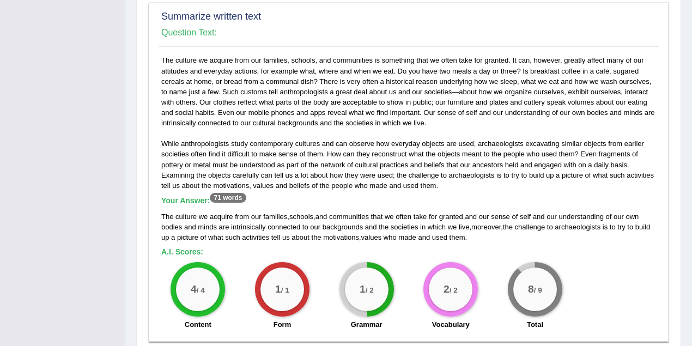
click at [260, 120] on div "While anthropologists study contemporary cultures and can observe how everyday …" at bounding box center [409, 195] width 500 height 280
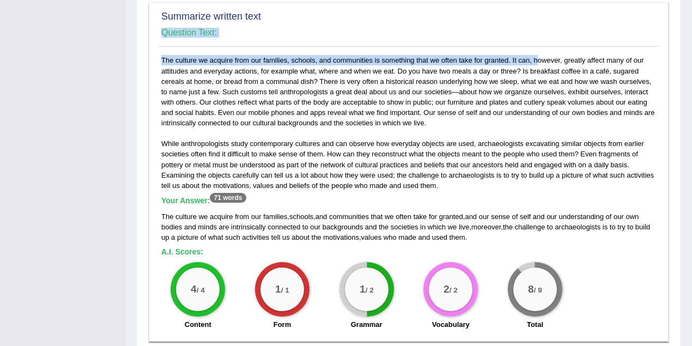
drag, startPoint x: 508, startPoint y: 58, endPoint x: 155, endPoint y: 57, distance: 353.2
click at [155, 57] on div "Summarize written text Question Text: While anthropologists study contemporary …" at bounding box center [409, 172] width 520 height 340
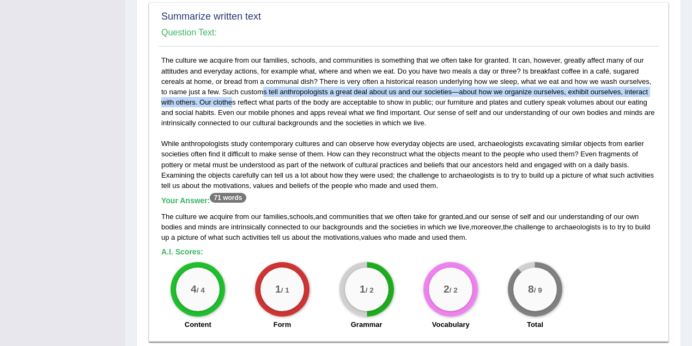
drag, startPoint x: 222, startPoint y: 88, endPoint x: 197, endPoint y: 99, distance: 27.6
click at [197, 99] on div "While anthropologists study contemporary cultures and can observe how everyday …" at bounding box center [409, 195] width 500 height 280
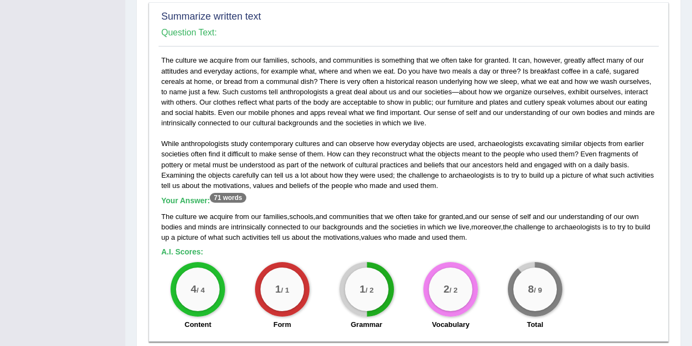
click at [249, 105] on div "While anthropologists study contemporary cultures and can observe how everyday …" at bounding box center [409, 195] width 500 height 280
drag, startPoint x: 197, startPoint y: 100, endPoint x: 429, endPoint y: 100, distance: 232.7
click at [429, 100] on div "While anthropologists study contemporary cultures and can observe how everyday …" at bounding box center [409, 195] width 500 height 280
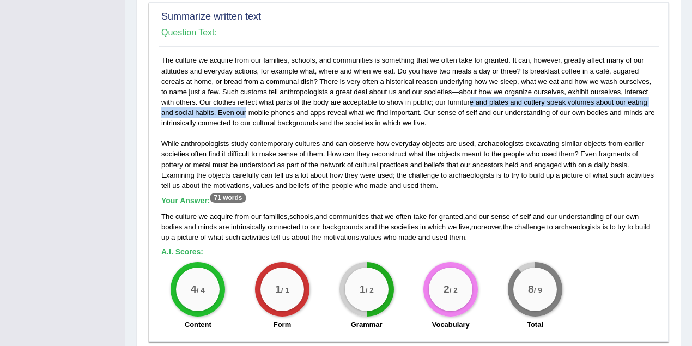
drag, startPoint x: 438, startPoint y: 100, endPoint x: 211, endPoint y: 109, distance: 226.9
click at [211, 109] on div "While anthropologists study contemporary cultures and can observe how everyday …" at bounding box center [409, 195] width 500 height 280
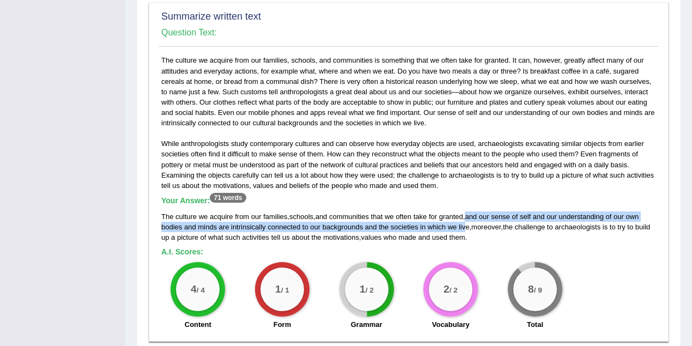
drag, startPoint x: 471, startPoint y: 211, endPoint x: 467, endPoint y: 222, distance: 12.0
click at [467, 222] on div "The culture we acquire from our families , schools , and communities that we of…" at bounding box center [408, 226] width 495 height 31
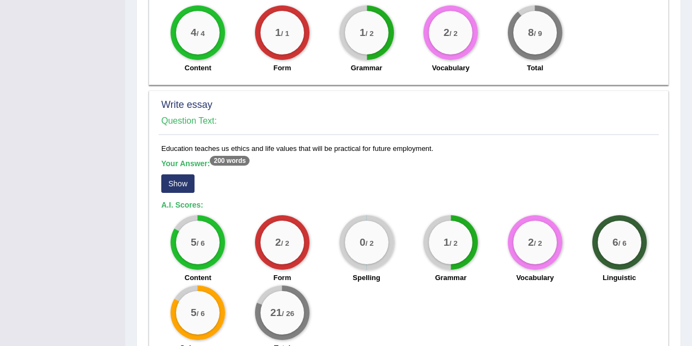
scroll to position [953, 0]
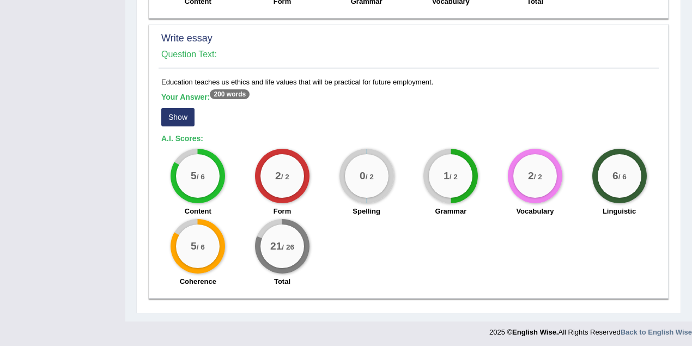
drag, startPoint x: 358, startPoint y: 171, endPoint x: 378, endPoint y: 173, distance: 20.8
click at [378, 173] on div "0 / 2" at bounding box center [367, 176] width 44 height 44
drag, startPoint x: 438, startPoint y: 174, endPoint x: 462, endPoint y: 174, distance: 24.0
click at [462, 174] on div "1 / 2" at bounding box center [451, 176] width 44 height 44
click at [402, 244] on div "5 / 6 Content 2 / 2 Form 0 / 2 Spelling 1 / 2 Grammar 2 / 2 Vocabulary 6 / 6 Li…" at bounding box center [409, 219] width 506 height 141
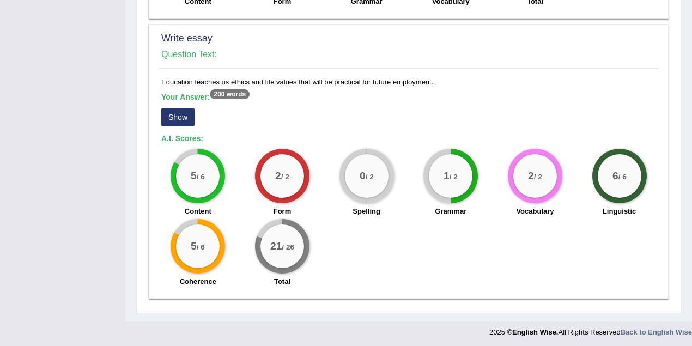
drag, startPoint x: 189, startPoint y: 242, endPoint x: 205, endPoint y: 243, distance: 16.4
click at [205, 243] on div "5 / 6" at bounding box center [198, 247] width 44 height 44
drag, startPoint x: 191, startPoint y: 173, endPoint x: 211, endPoint y: 174, distance: 20.2
click at [211, 174] on div "5 / 6" at bounding box center [198, 176] width 44 height 44
click at [182, 113] on button "Show" at bounding box center [177, 117] width 33 height 19
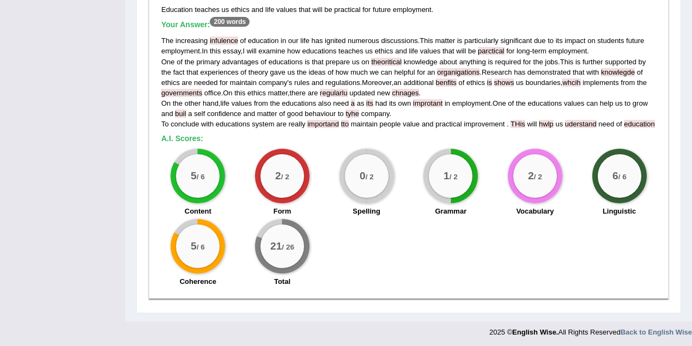
scroll to position [1026, 0]
click at [233, 172] on div "5 / 6 Content" at bounding box center [198, 183] width 84 height 70
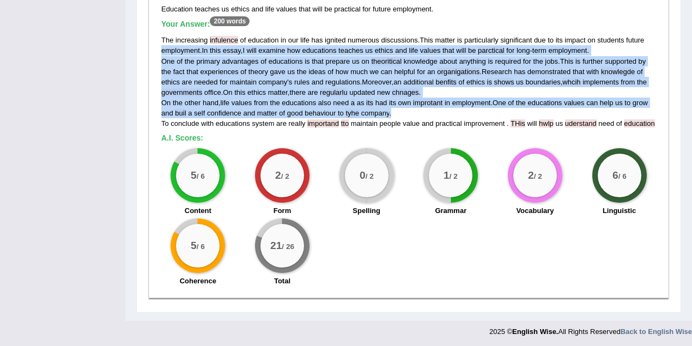
drag, startPoint x: 158, startPoint y: 53, endPoint x: 400, endPoint y: 115, distance: 249.7
click at [400, 115] on div "Education teaches us ethics and life values that will be practical for future e…" at bounding box center [409, 148] width 500 height 288
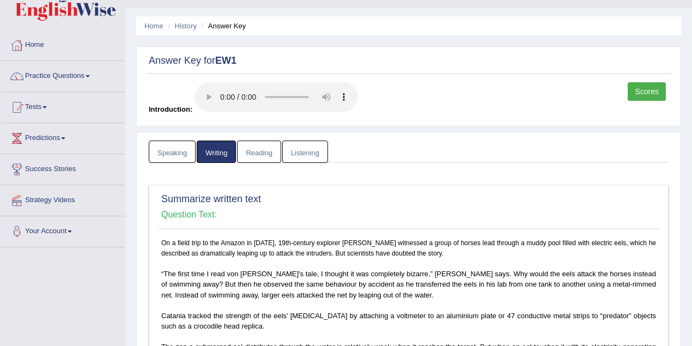
scroll to position [0, 0]
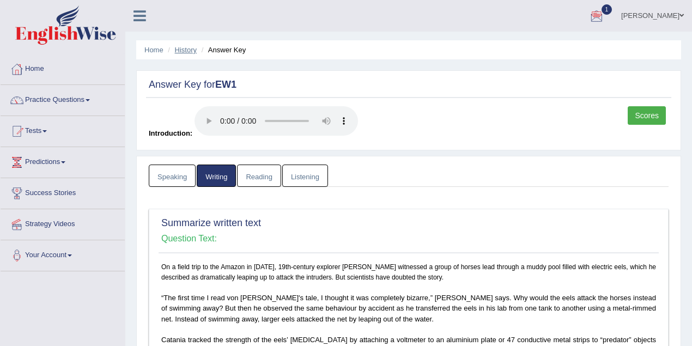
click at [185, 48] on link "History" at bounding box center [186, 50] width 22 height 8
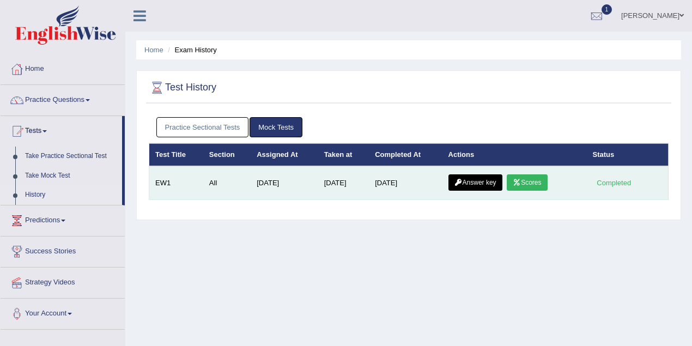
click at [497, 175] on link "Answer key" at bounding box center [476, 182] width 54 height 16
click at [491, 181] on link "Answer key" at bounding box center [476, 182] width 54 height 16
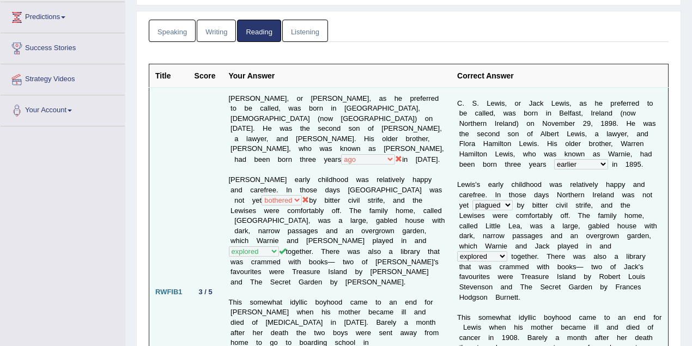
scroll to position [339, 0]
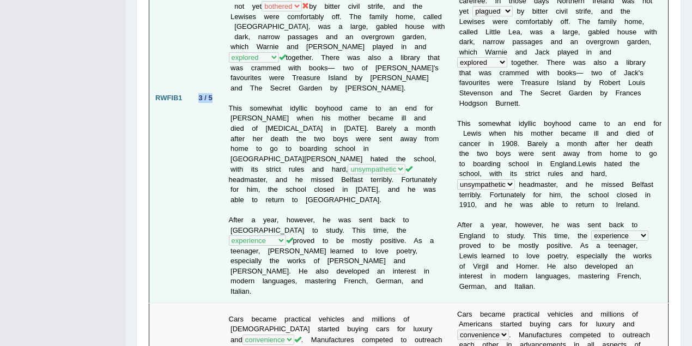
drag, startPoint x: 199, startPoint y: 84, endPoint x: 211, endPoint y: 83, distance: 12.0
click at [211, 92] on div "3 / 5" at bounding box center [206, 97] width 22 height 11
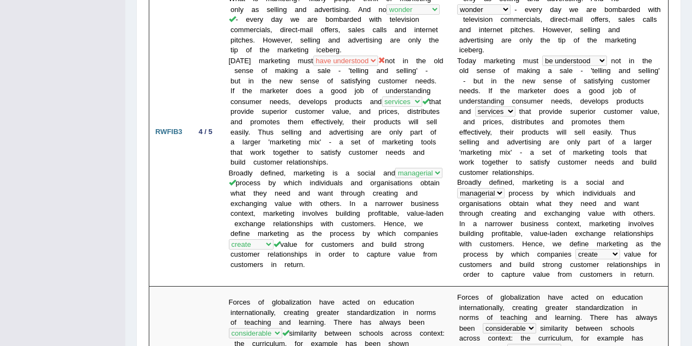
scroll to position [0, 0]
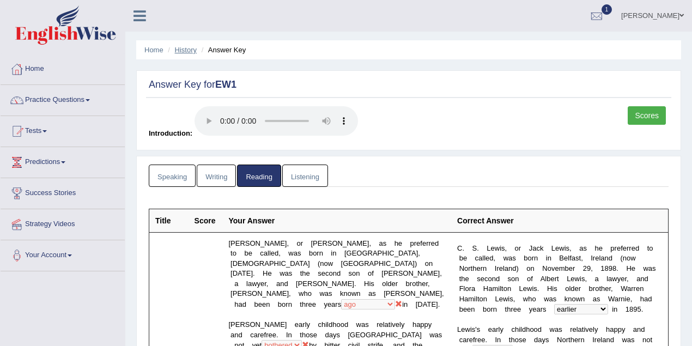
click at [182, 47] on link "History" at bounding box center [186, 50] width 22 height 8
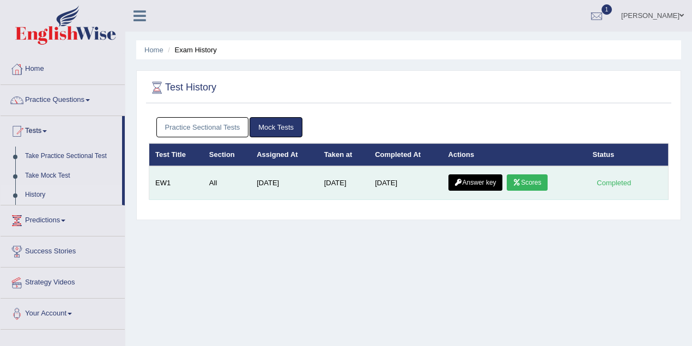
click at [485, 179] on link "Answer key" at bounding box center [476, 182] width 54 height 16
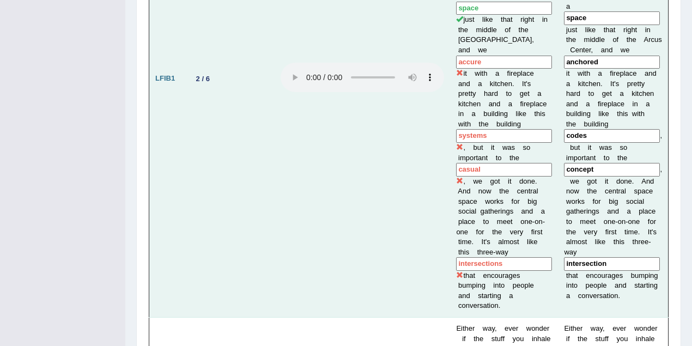
scroll to position [775, 0]
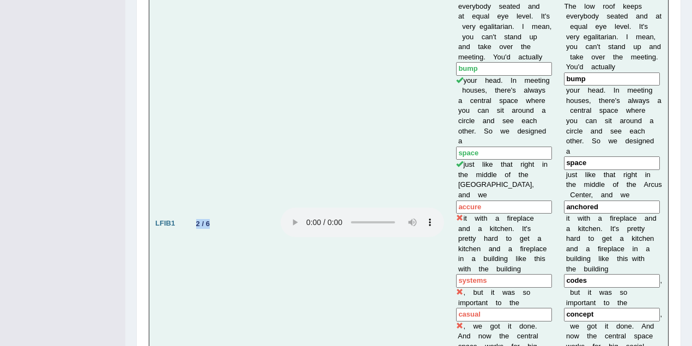
drag, startPoint x: 196, startPoint y: 179, endPoint x: 217, endPoint y: 178, distance: 21.3
click at [217, 178] on td "2 / 6" at bounding box center [230, 223] width 89 height 477
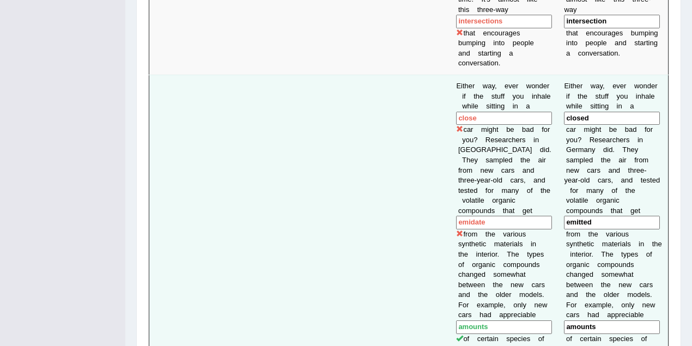
scroll to position [1356, 0]
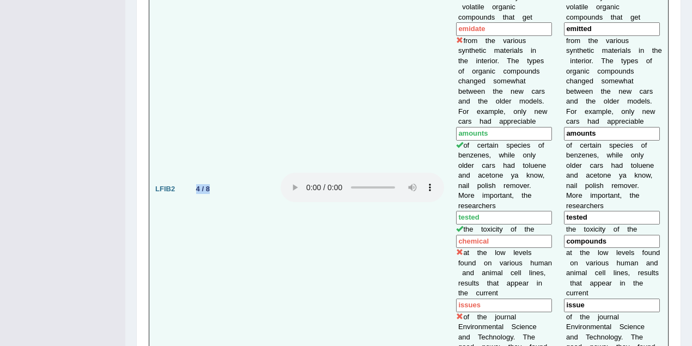
drag, startPoint x: 192, startPoint y: 128, endPoint x: 216, endPoint y: 128, distance: 24.5
click at [216, 128] on td "4 / 8" at bounding box center [230, 189] width 89 height 615
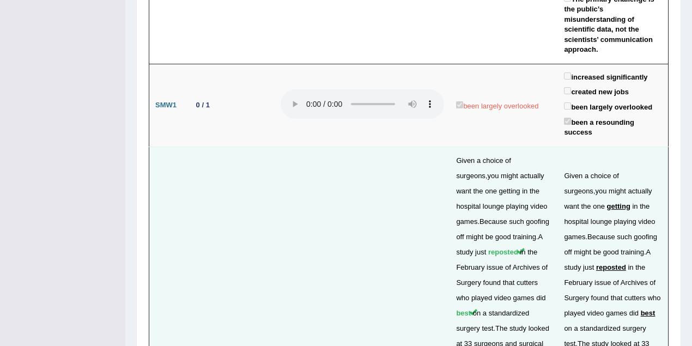
scroll to position [3246, 0]
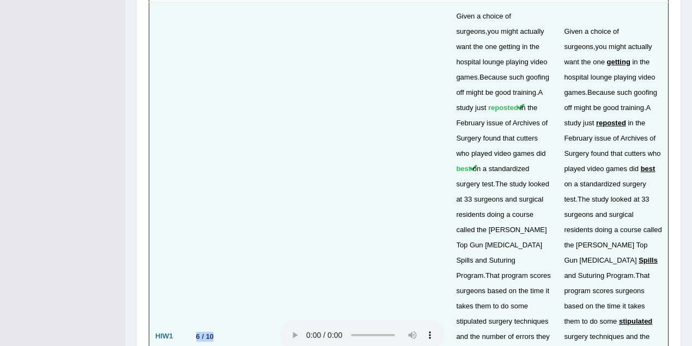
drag, startPoint x: 195, startPoint y: 86, endPoint x: 218, endPoint y: 86, distance: 23.4
click at [218, 86] on td "6 / 10" at bounding box center [230, 336] width 89 height 669
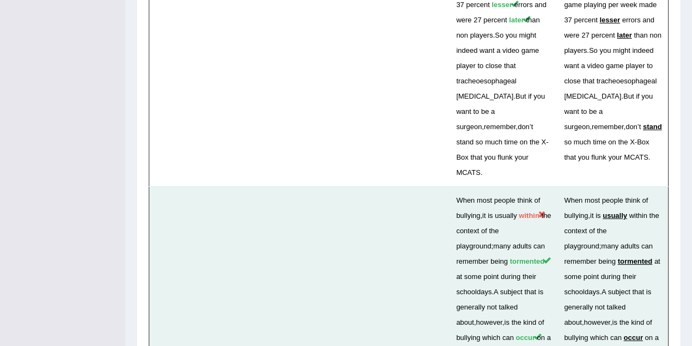
drag, startPoint x: 209, startPoint y: 140, endPoint x: 219, endPoint y: 140, distance: 9.8
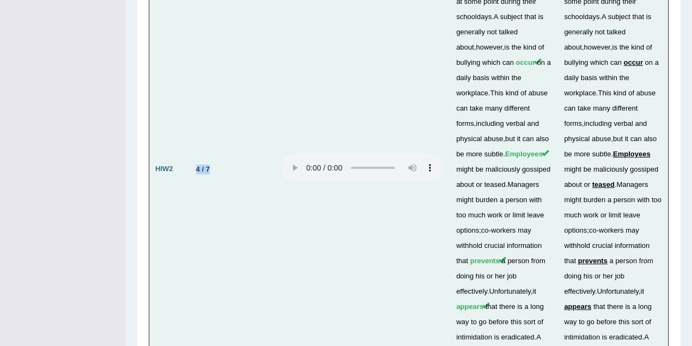
scroll to position [4008, 0]
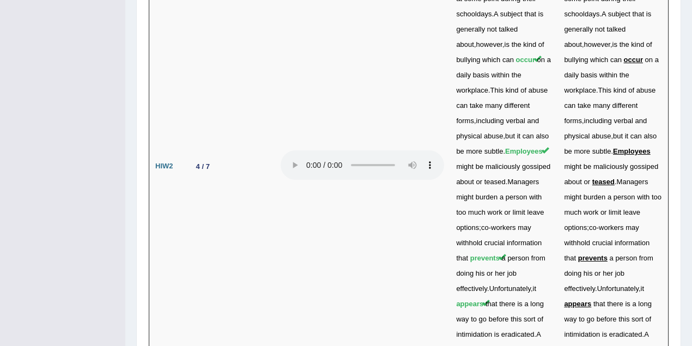
drag, startPoint x: 201, startPoint y: 189, endPoint x: 221, endPoint y: 189, distance: 20.7
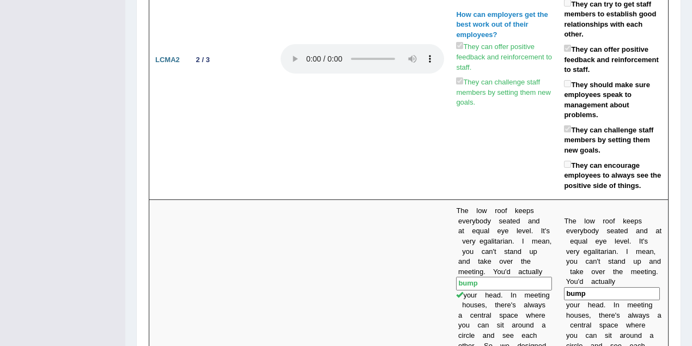
scroll to position [0, 0]
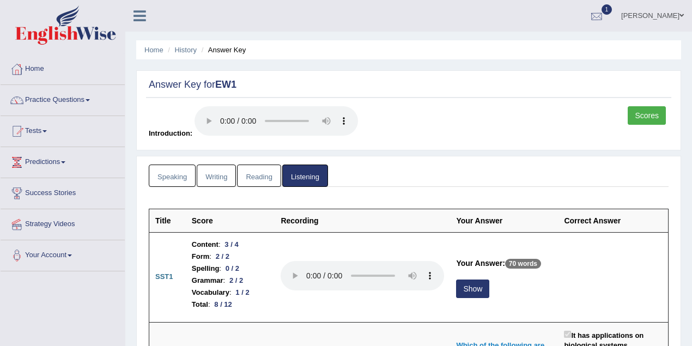
click at [674, 16] on link "Razib Saha" at bounding box center [652, 14] width 79 height 28
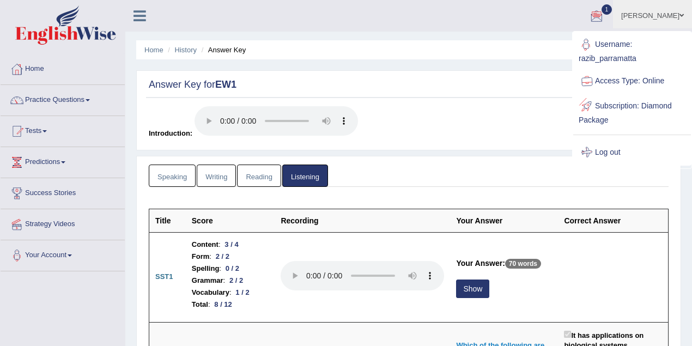
click at [621, 156] on link "Log out" at bounding box center [632, 152] width 118 height 25
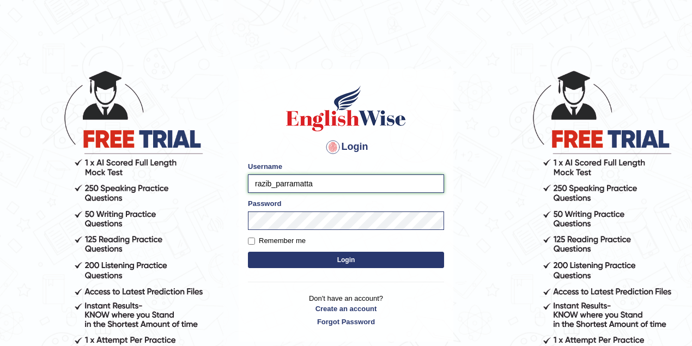
drag, startPoint x: 271, startPoint y: 184, endPoint x: 245, endPoint y: 184, distance: 25.6
click at [245, 184] on div "Login Please fix the following errors: Username razib_parramatta Password Remem…" at bounding box center [346, 205] width 215 height 273
type input "nirjala_parramatta"
click at [331, 256] on button "Login" at bounding box center [346, 260] width 196 height 16
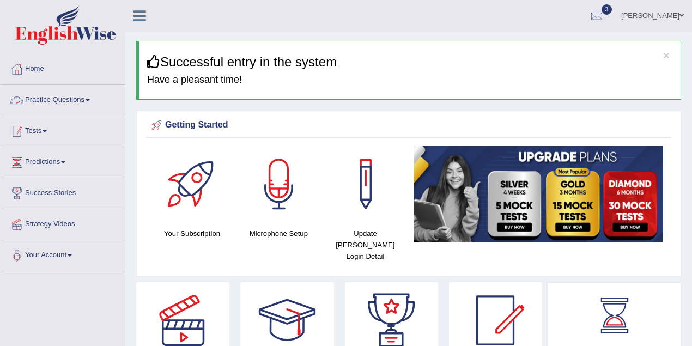
click at [58, 127] on link "Tests" at bounding box center [63, 129] width 124 height 27
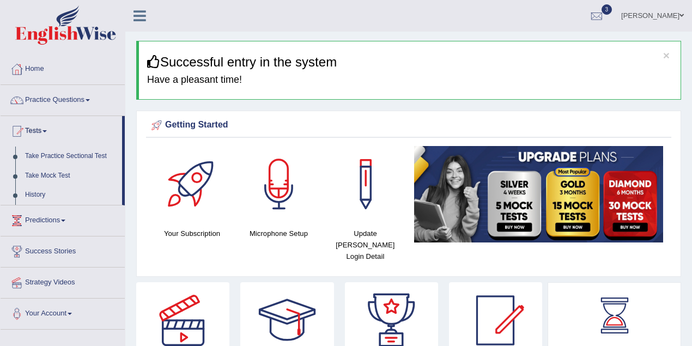
click at [73, 99] on link "Practice Questions" at bounding box center [63, 98] width 124 height 27
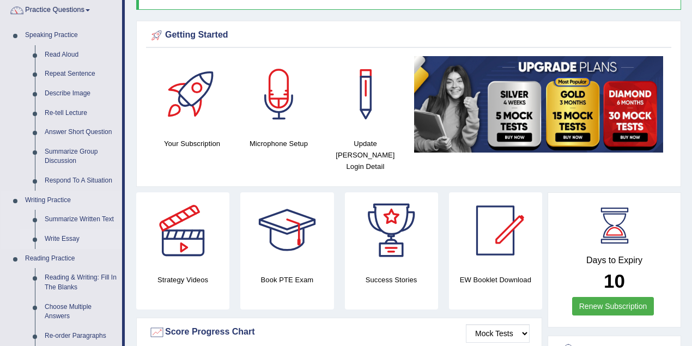
scroll to position [145, 0]
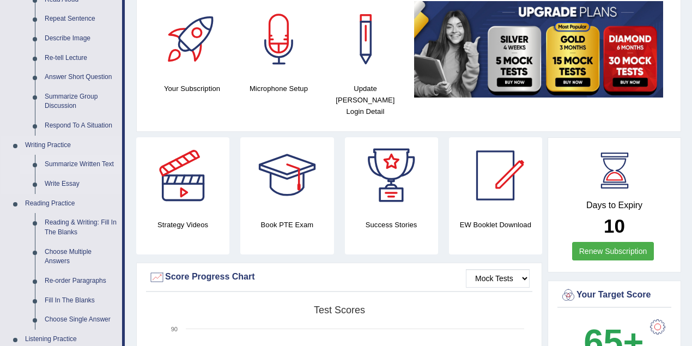
click at [77, 165] on link "Summarize Written Text" at bounding box center [81, 165] width 82 height 20
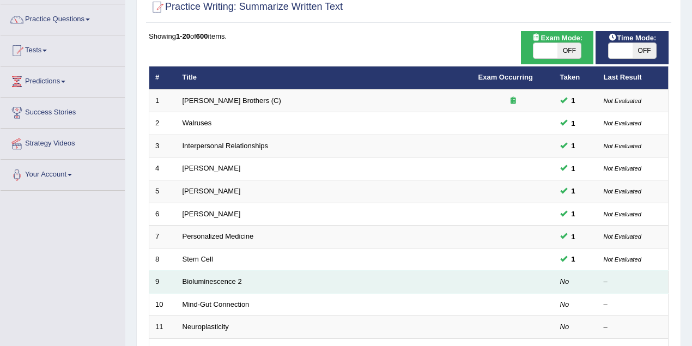
scroll to position [97, 0]
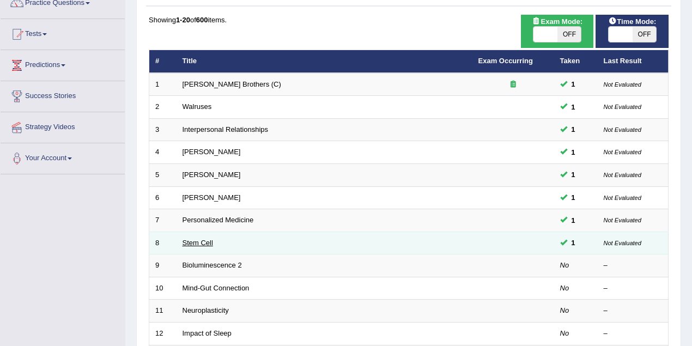
click at [208, 240] on link "Stem Cell" at bounding box center [198, 243] width 31 height 8
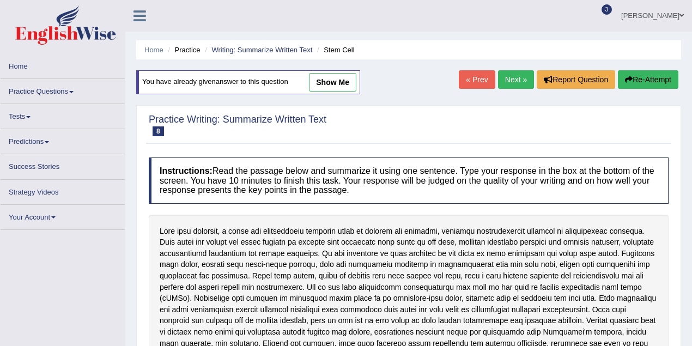
click at [340, 80] on link "show me" at bounding box center [332, 82] width 47 height 19
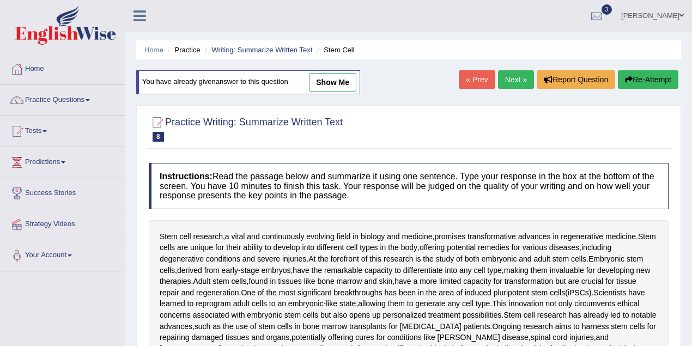
click at [348, 87] on link "show me" at bounding box center [332, 82] width 47 height 19
type textarea "The passage outlines stem cell rearch, a vital and continuously evolving field …"
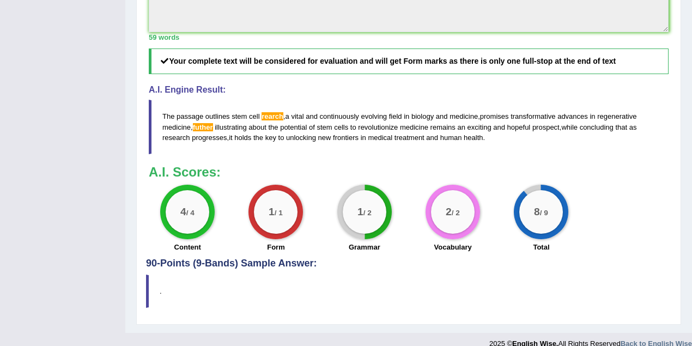
scroll to position [455, 0]
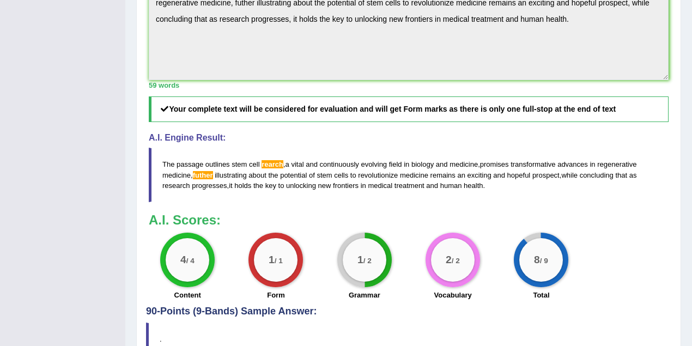
click at [266, 160] on span "rearch" at bounding box center [273, 164] width 22 height 8
drag, startPoint x: 493, startPoint y: 173, endPoint x: 202, endPoint y: 139, distance: 292.5
click at [218, 148] on blockquote "The passage outlines stem cell rearch , a vital and continuously evolving field…" at bounding box center [409, 175] width 520 height 54
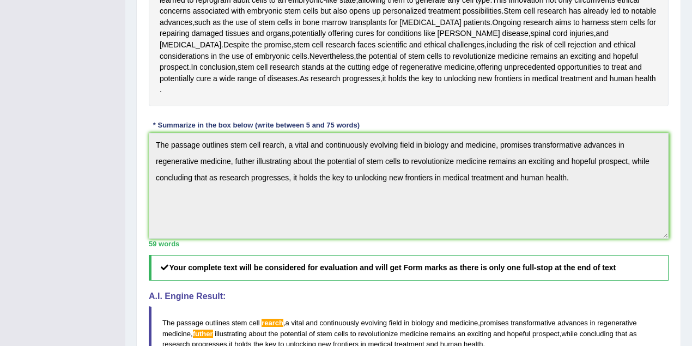
scroll to position [0, 0]
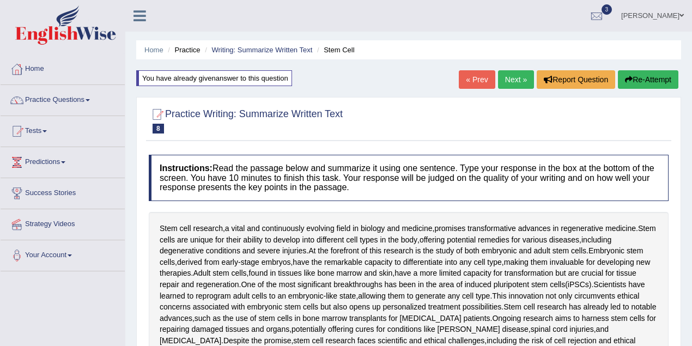
click at [469, 77] on link "« Prev" at bounding box center [477, 79] width 36 height 19
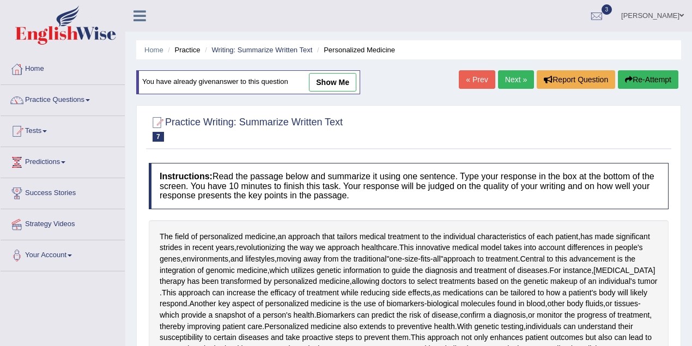
click at [341, 88] on link "show me" at bounding box center [332, 82] width 47 height 19
type textarea "The passage outlines the field of personalized medicine, an approach that trail…"
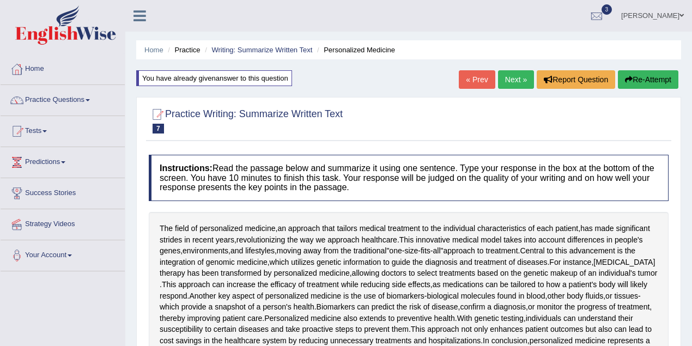
click at [476, 81] on link "« Prev" at bounding box center [477, 79] width 36 height 19
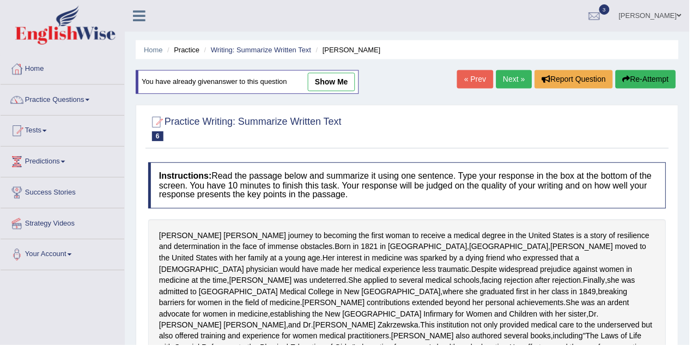
click at [330, 80] on link "show me" at bounding box center [332, 82] width 47 height 19
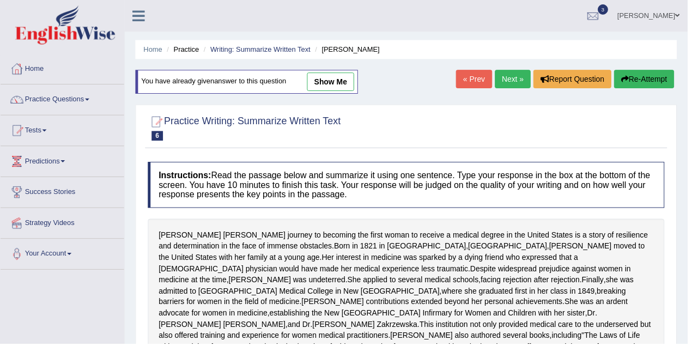
type textarea "The passage outlines the [PERSON_NAME] journey to becoming the first woman to r…"
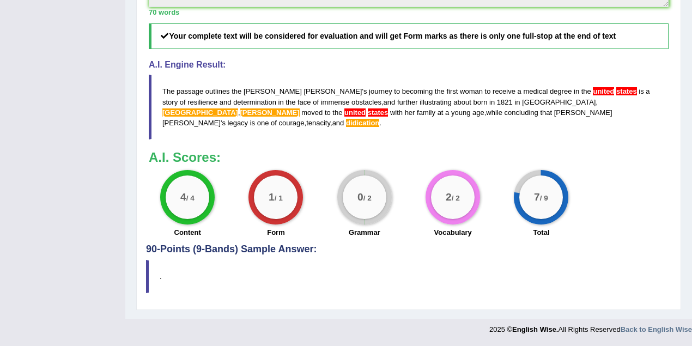
scroll to position [559, 0]
drag, startPoint x: 498, startPoint y: 110, endPoint x: 498, endPoint y: 88, distance: 21.8
click at [498, 86] on blockquote "The passage outlines the [PERSON_NAME] ' s journey to becoming the first woman …" at bounding box center [409, 107] width 520 height 64
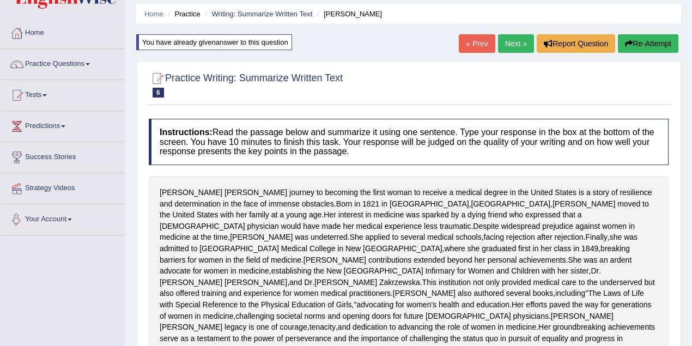
scroll to position [4, 0]
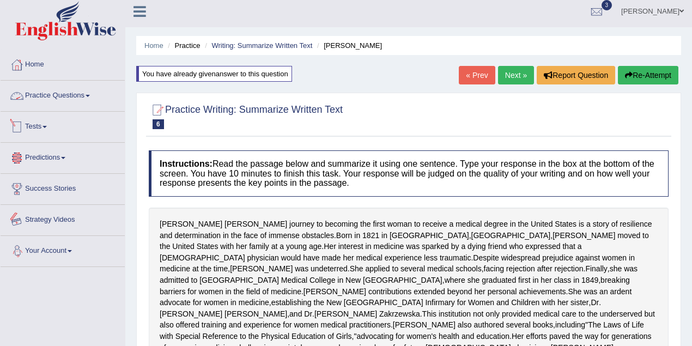
click at [59, 117] on link "Tests" at bounding box center [63, 125] width 124 height 27
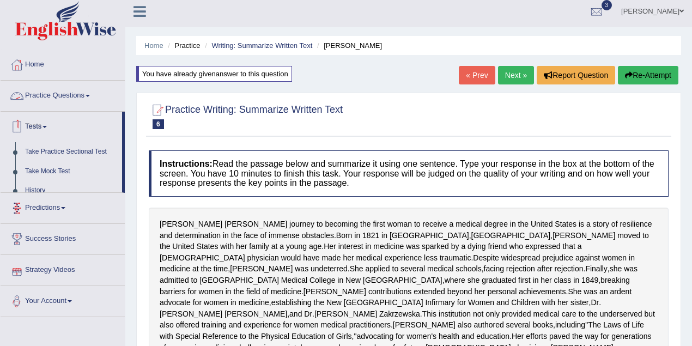
click at [81, 89] on link "Practice Questions" at bounding box center [63, 94] width 124 height 27
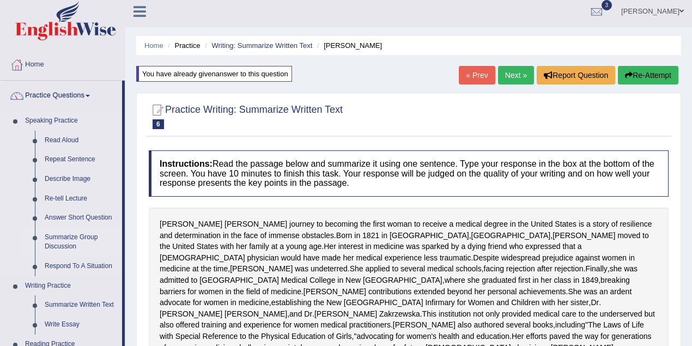
scroll to position [247, 0]
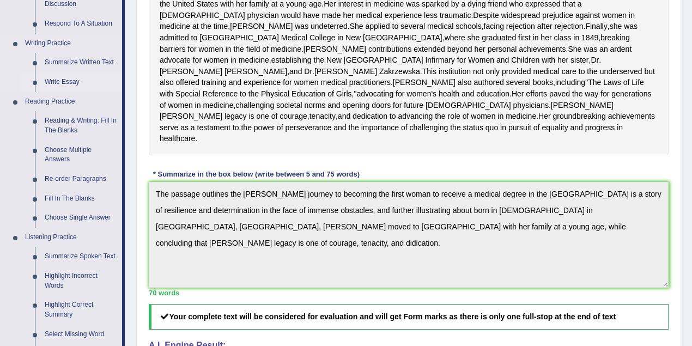
click at [71, 80] on link "Write Essay" at bounding box center [81, 82] width 82 height 20
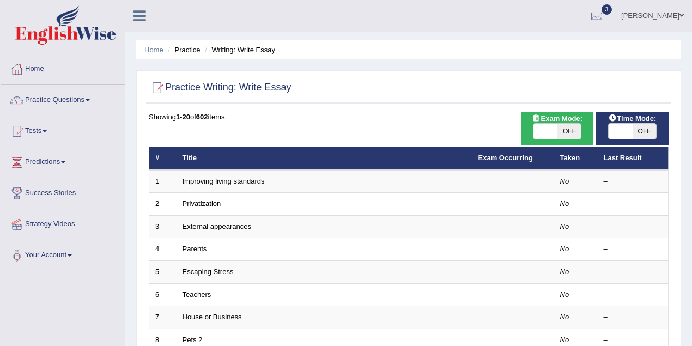
click at [567, 130] on span "OFF" at bounding box center [570, 131] width 24 height 15
checkbox input "true"
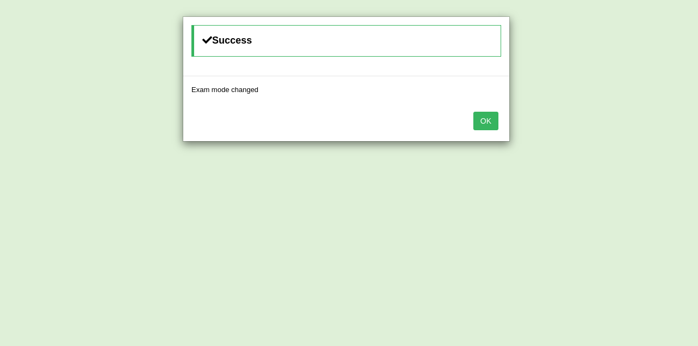
click at [473, 112] on div "OK" at bounding box center [346, 122] width 326 height 38
click at [489, 119] on button "OK" at bounding box center [485, 121] width 25 height 19
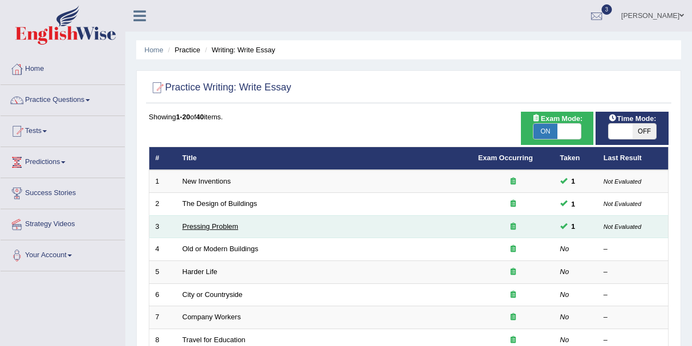
click at [231, 224] on link "Pressing Problem" at bounding box center [211, 226] width 56 height 8
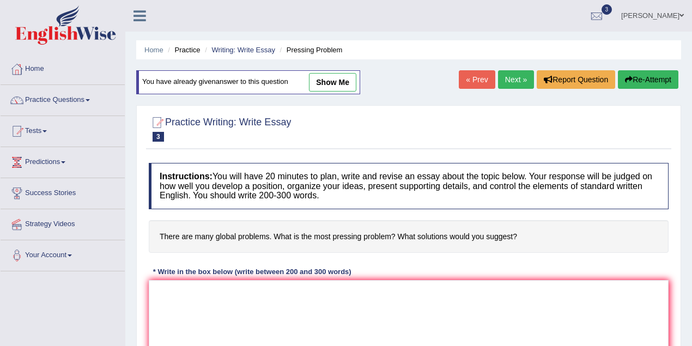
click at [319, 80] on link "show me" at bounding box center [332, 82] width 47 height 19
type textarea "The increasing influence of global problems in [DATE] world. This matter is par…"
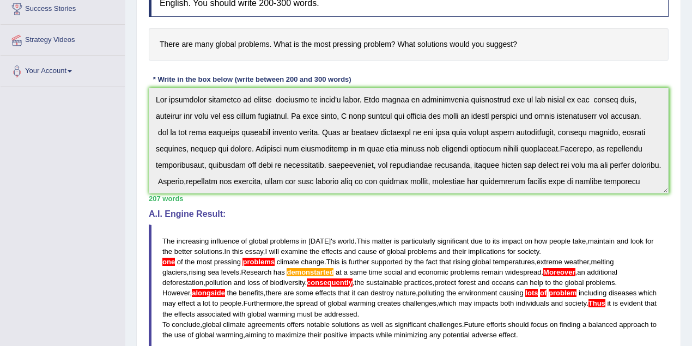
scroll to position [199, 0]
